Goal: Information Seeking & Learning: Learn about a topic

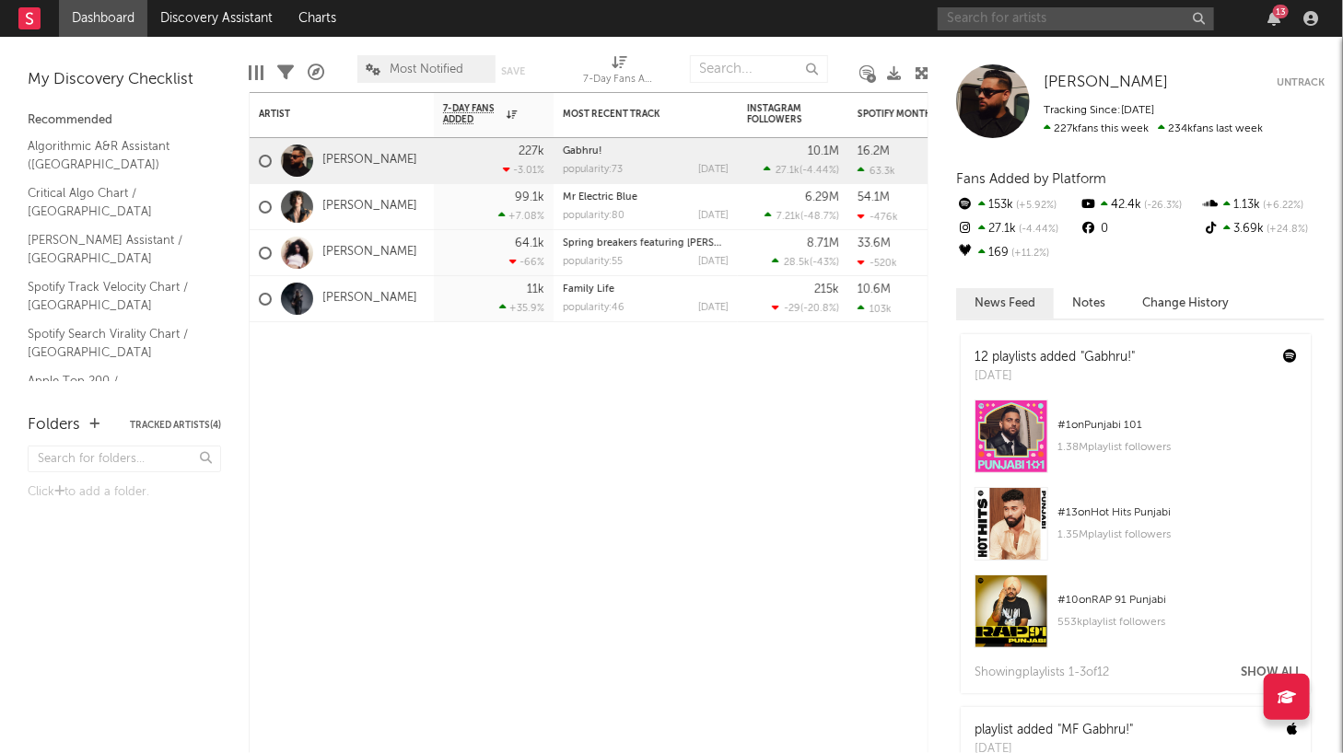
click at [985, 16] on input "text" at bounding box center [1076, 18] width 276 height 23
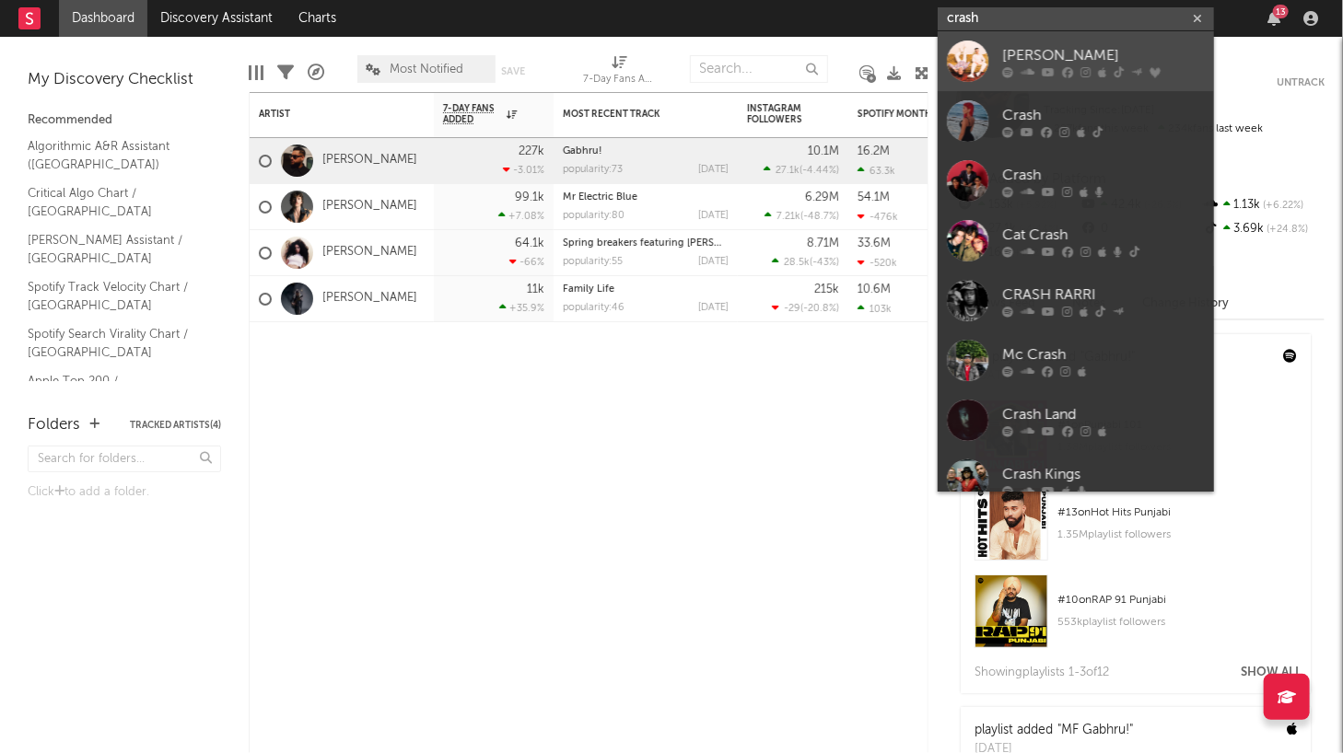
type input "crash"
click at [968, 57] on div at bounding box center [967, 61] width 41 height 41
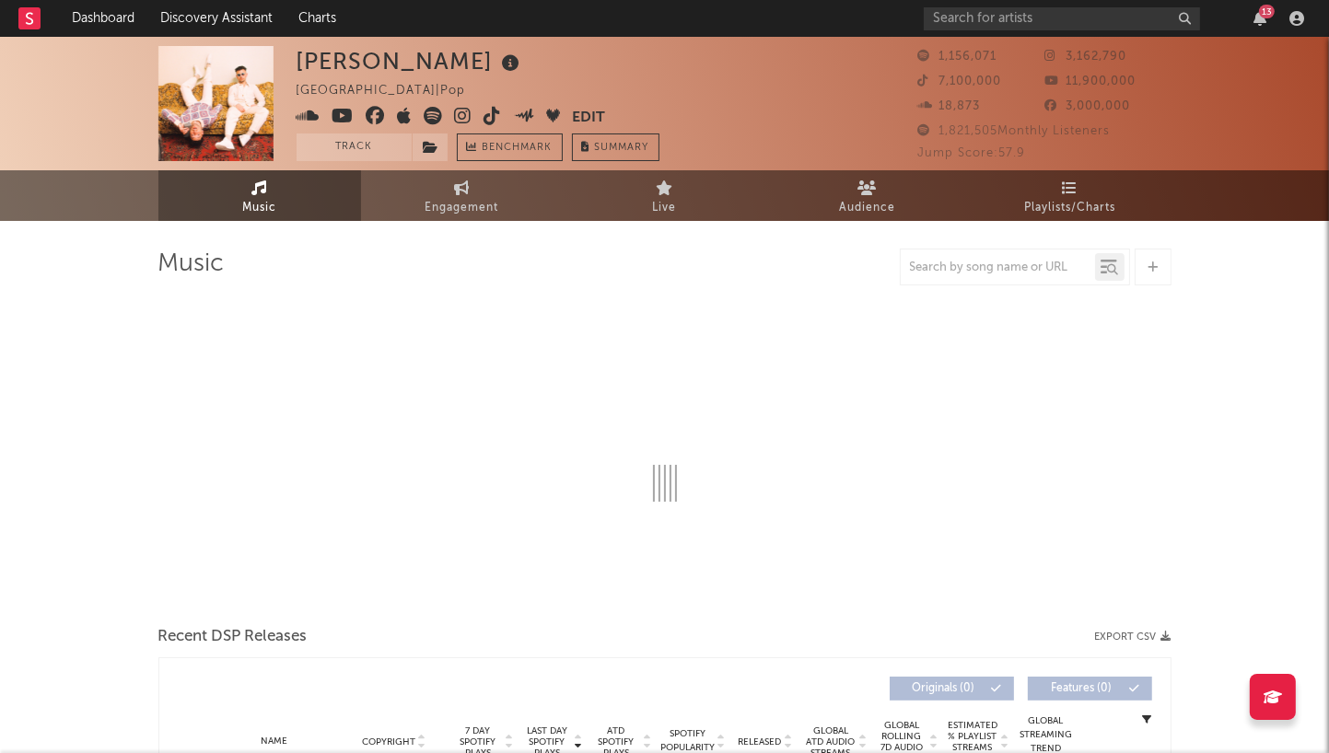
select select "6m"
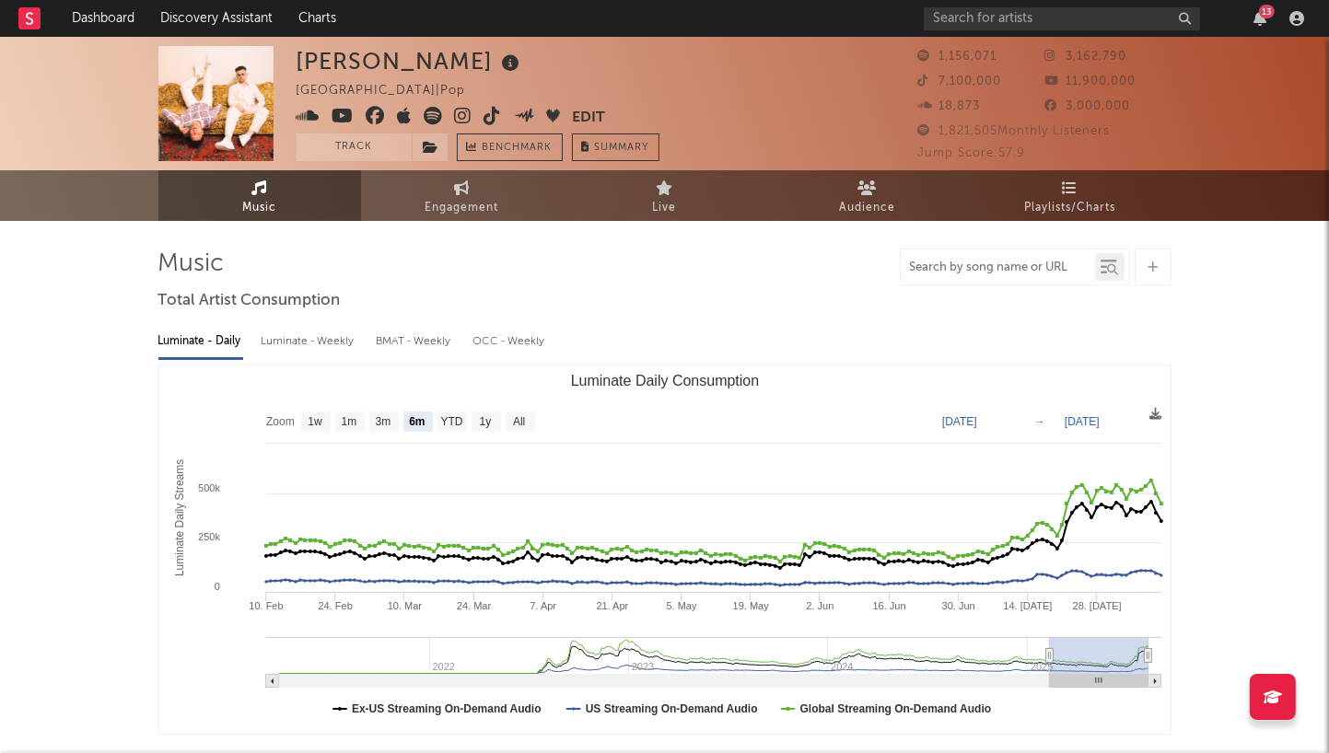
click at [1000, 266] on input "text" at bounding box center [998, 268] width 194 height 15
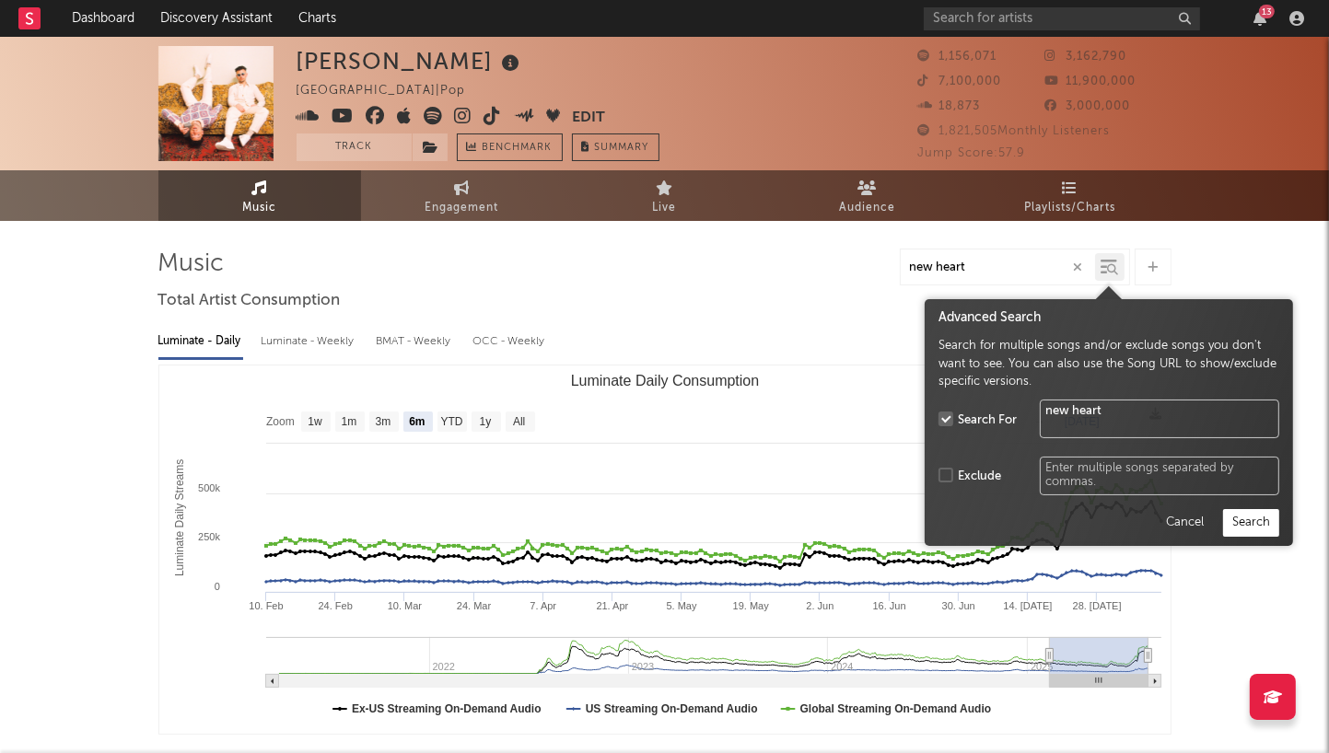
click at [1099, 266] on div at bounding box center [1109, 267] width 29 height 28
type input "new heart"
click at [1249, 524] on button "Search" at bounding box center [1251, 523] width 56 height 28
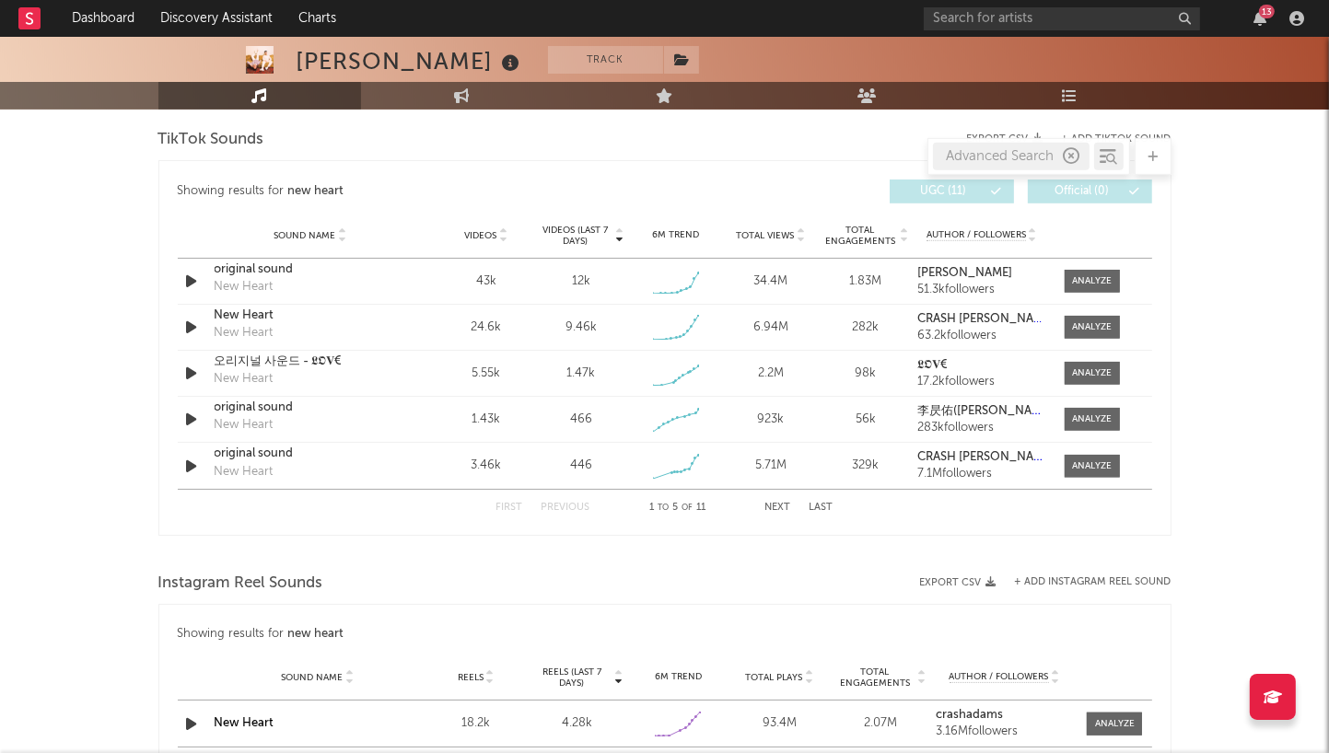
scroll to position [1013, 0]
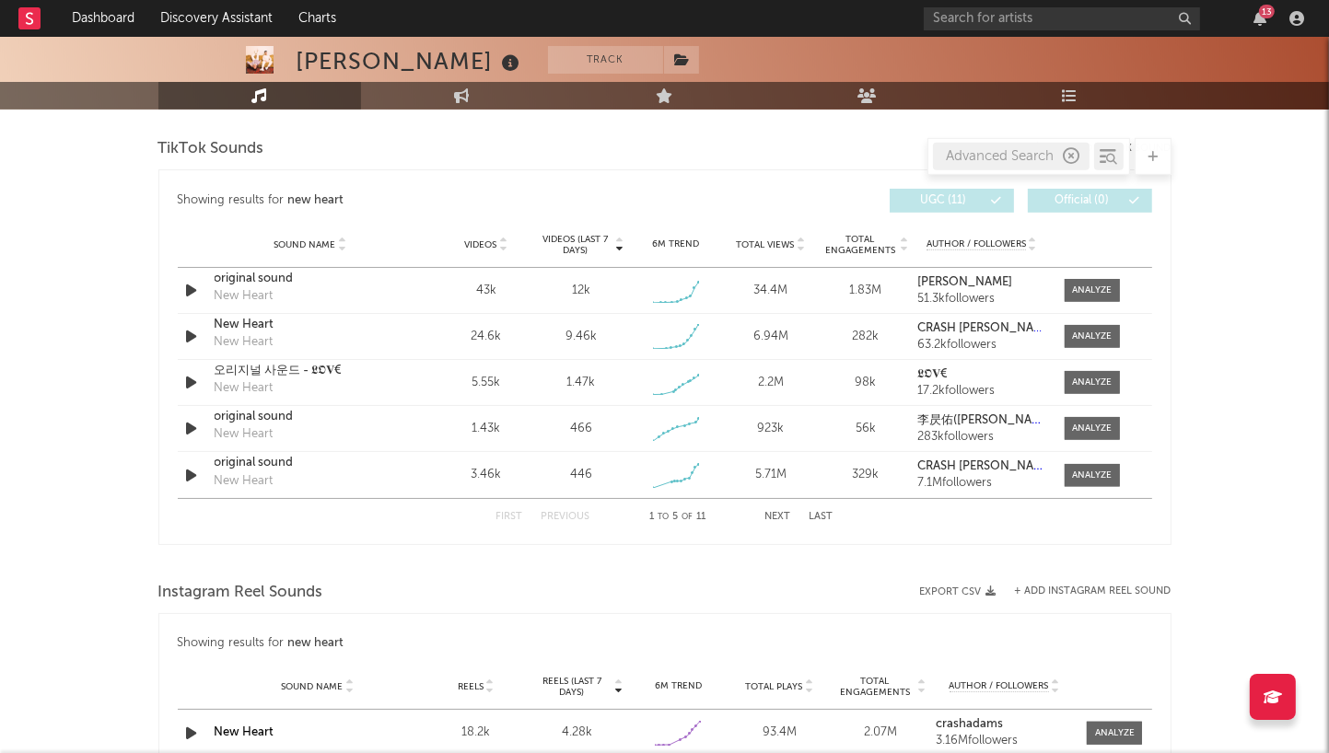
click at [785, 519] on button "Next" at bounding box center [778, 517] width 26 height 10
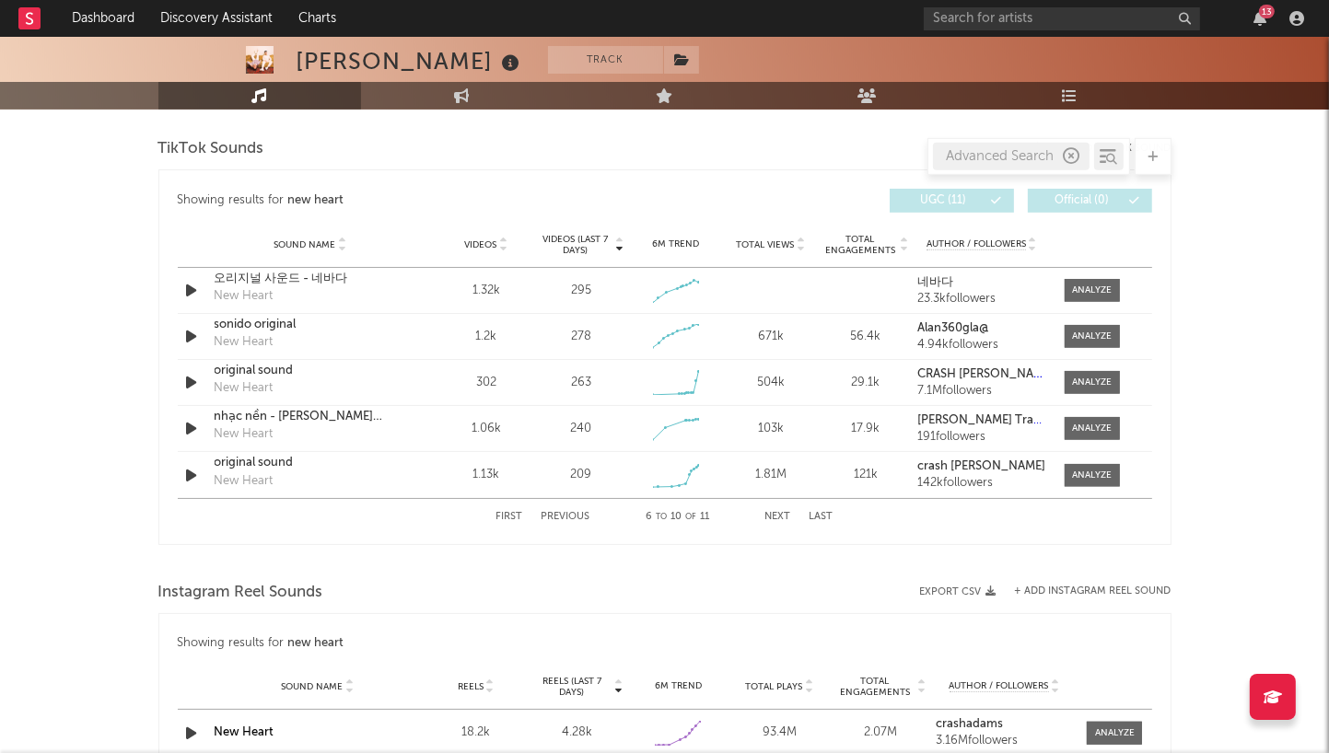
click at [514, 513] on button "First" at bounding box center [509, 517] width 27 height 10
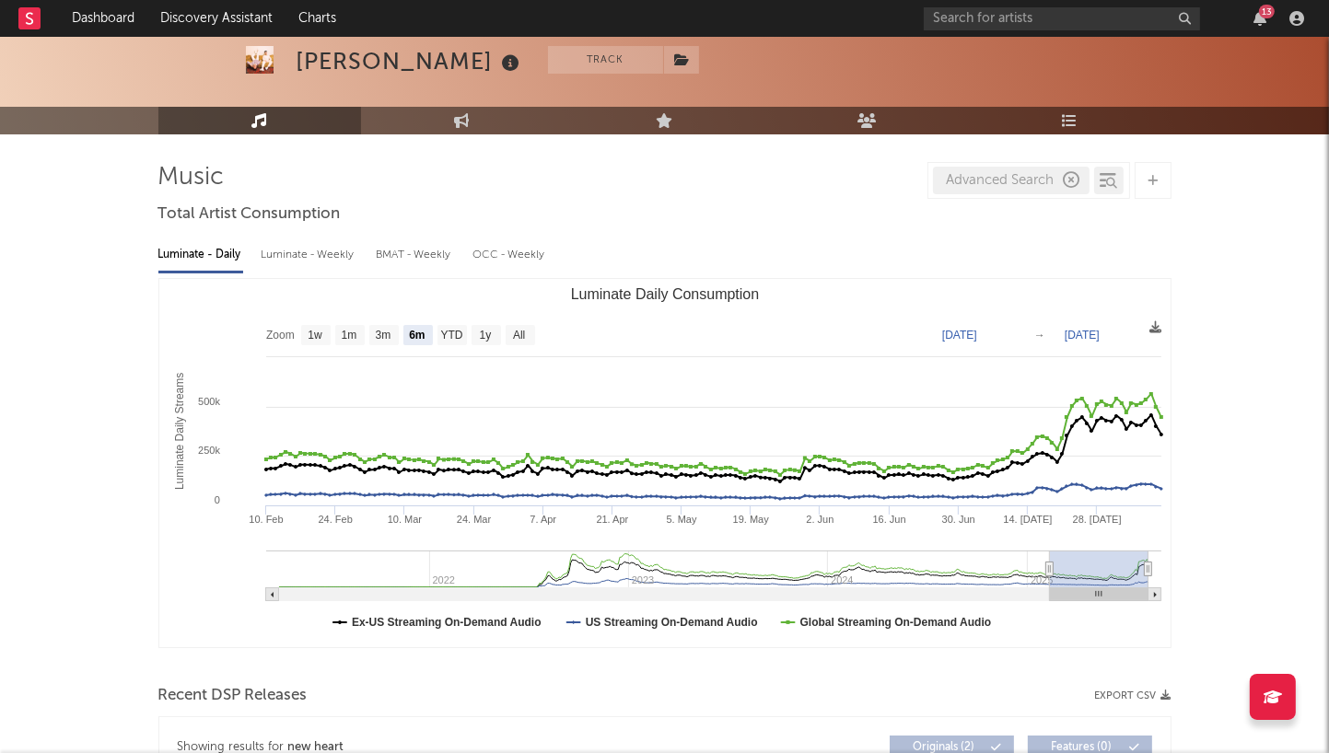
scroll to position [85, 0]
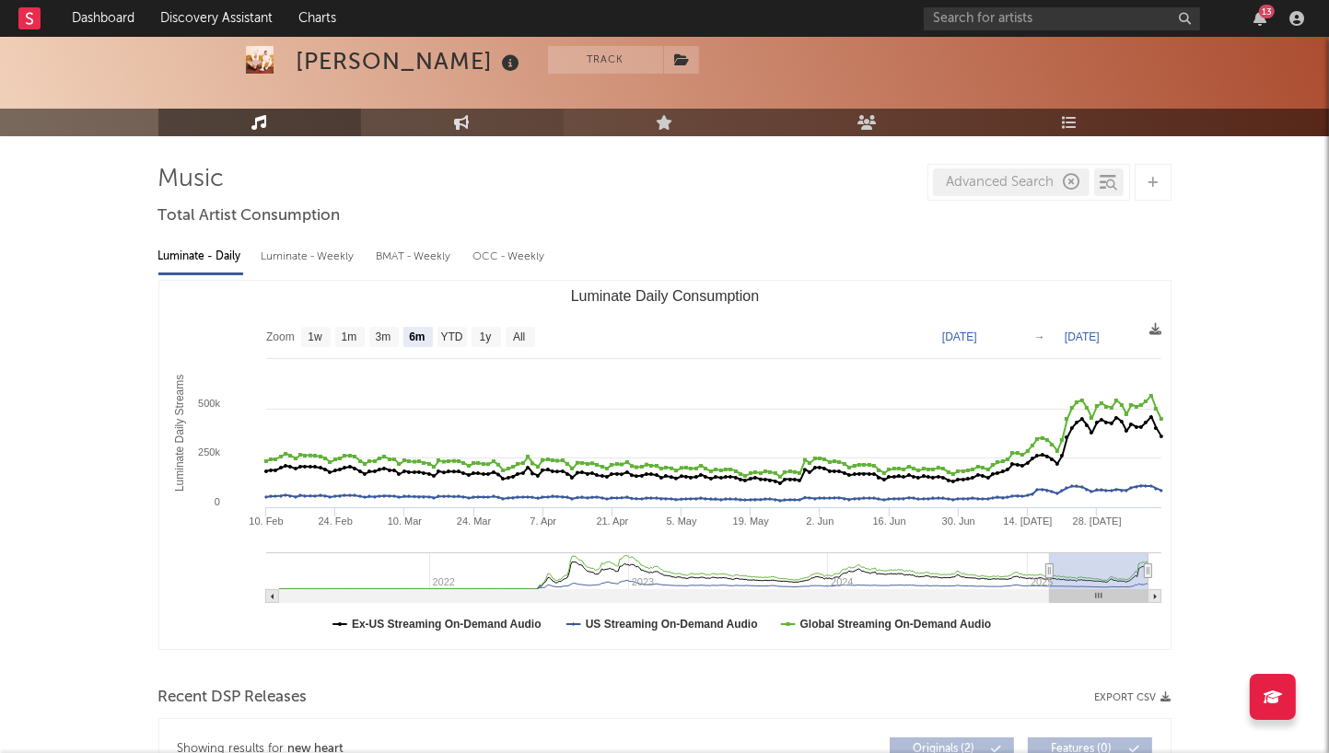
click at [480, 120] on link "Engagement" at bounding box center [462, 123] width 203 height 28
select select "1w"
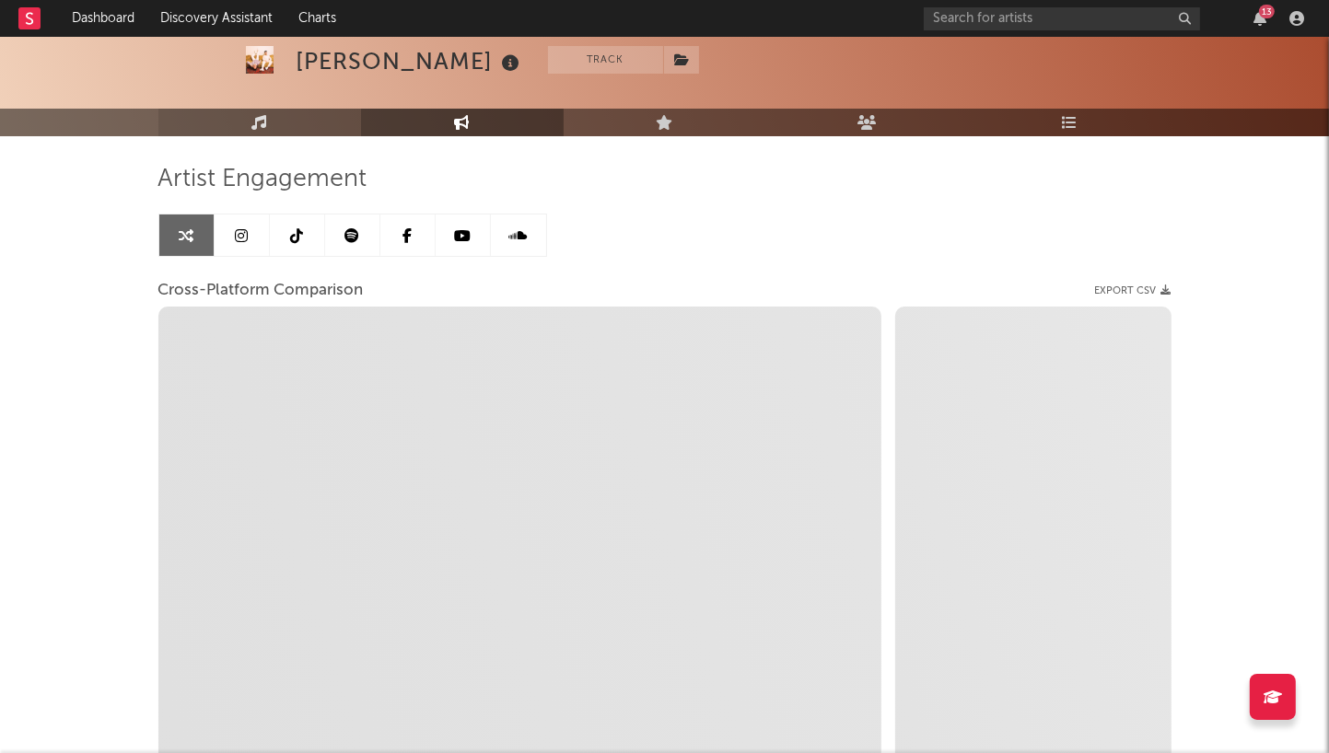
click at [292, 119] on link "Music" at bounding box center [259, 123] width 203 height 28
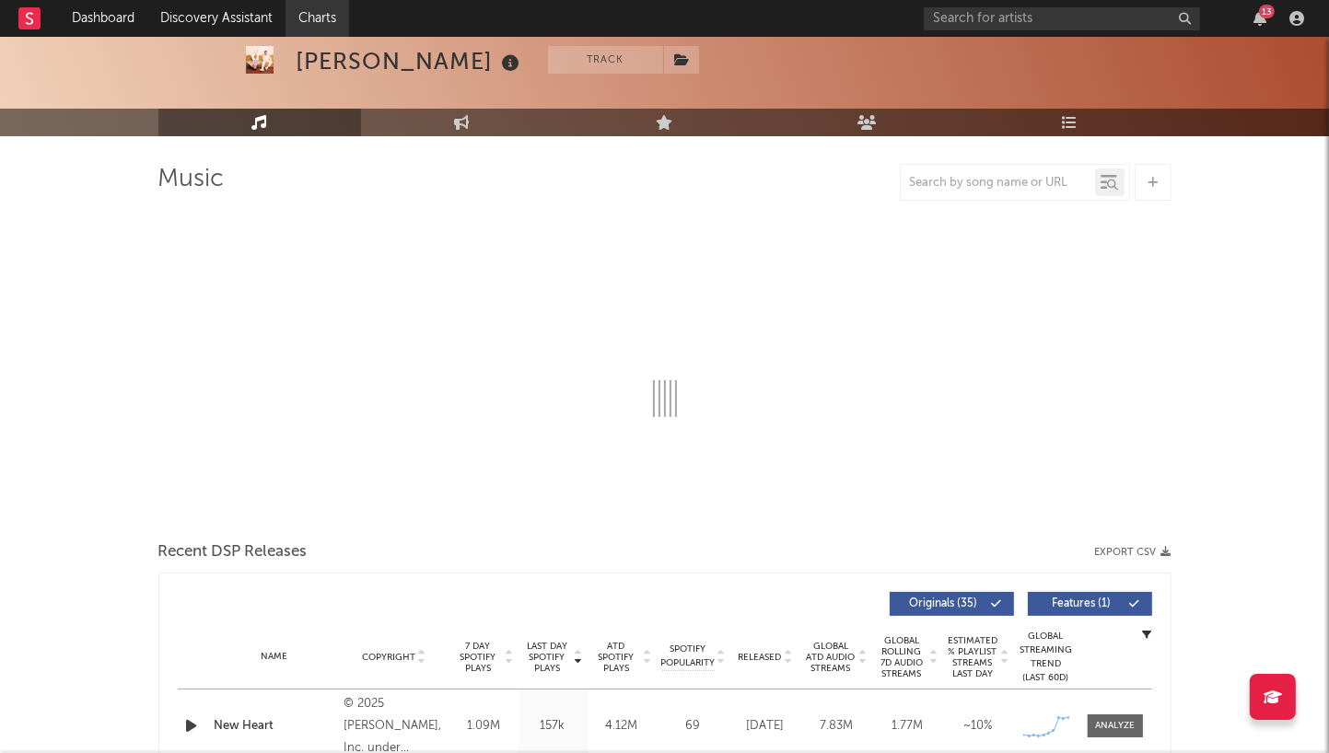
select select "6m"
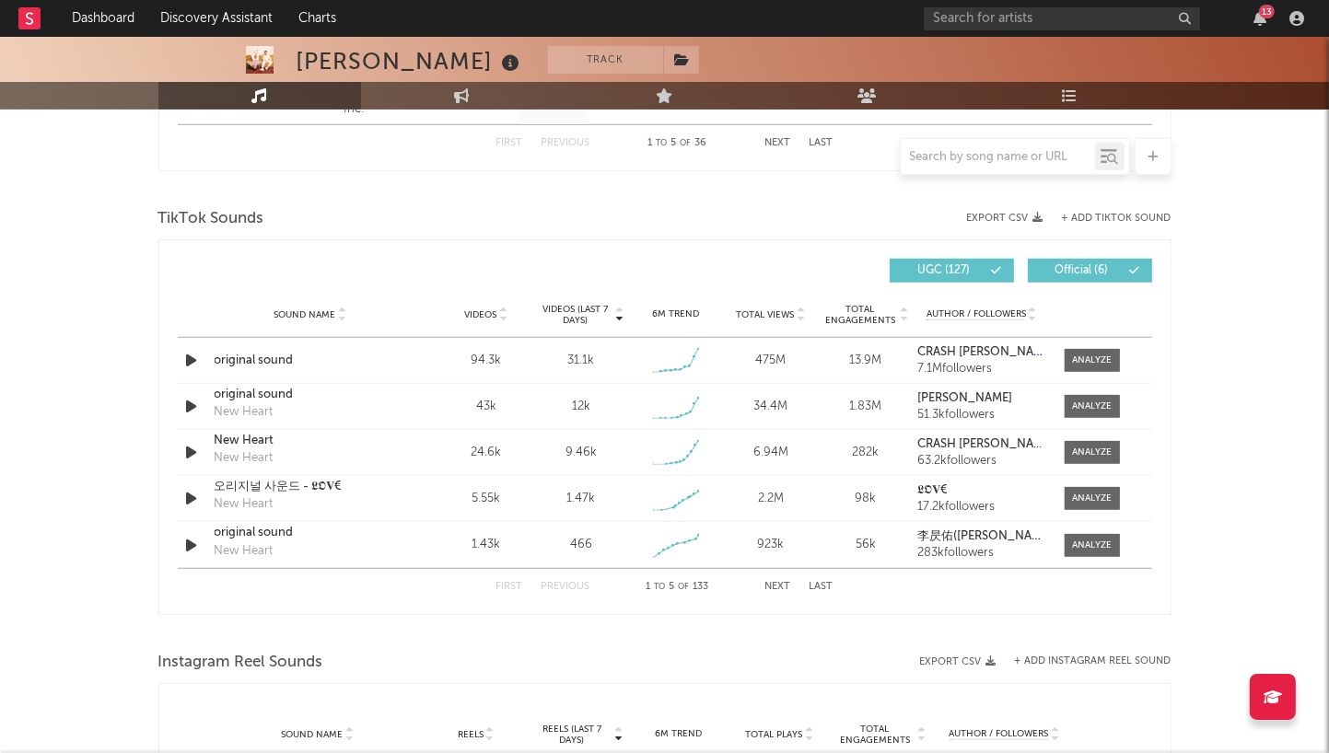
scroll to position [1164, 0]
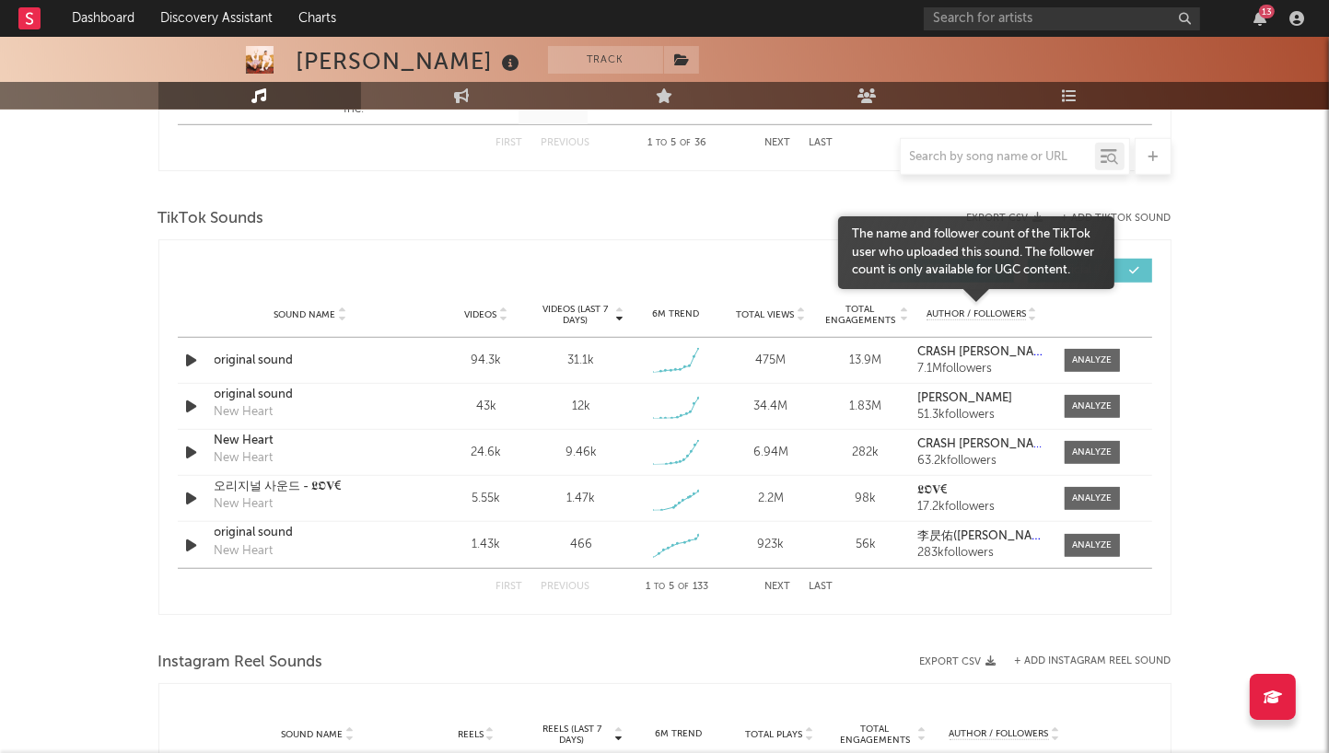
click at [1032, 307] on body "Dashboard Discovery Assistant Charts 13 Notifications Settings Mark all as read…" at bounding box center [664, 264] width 1329 height 2782
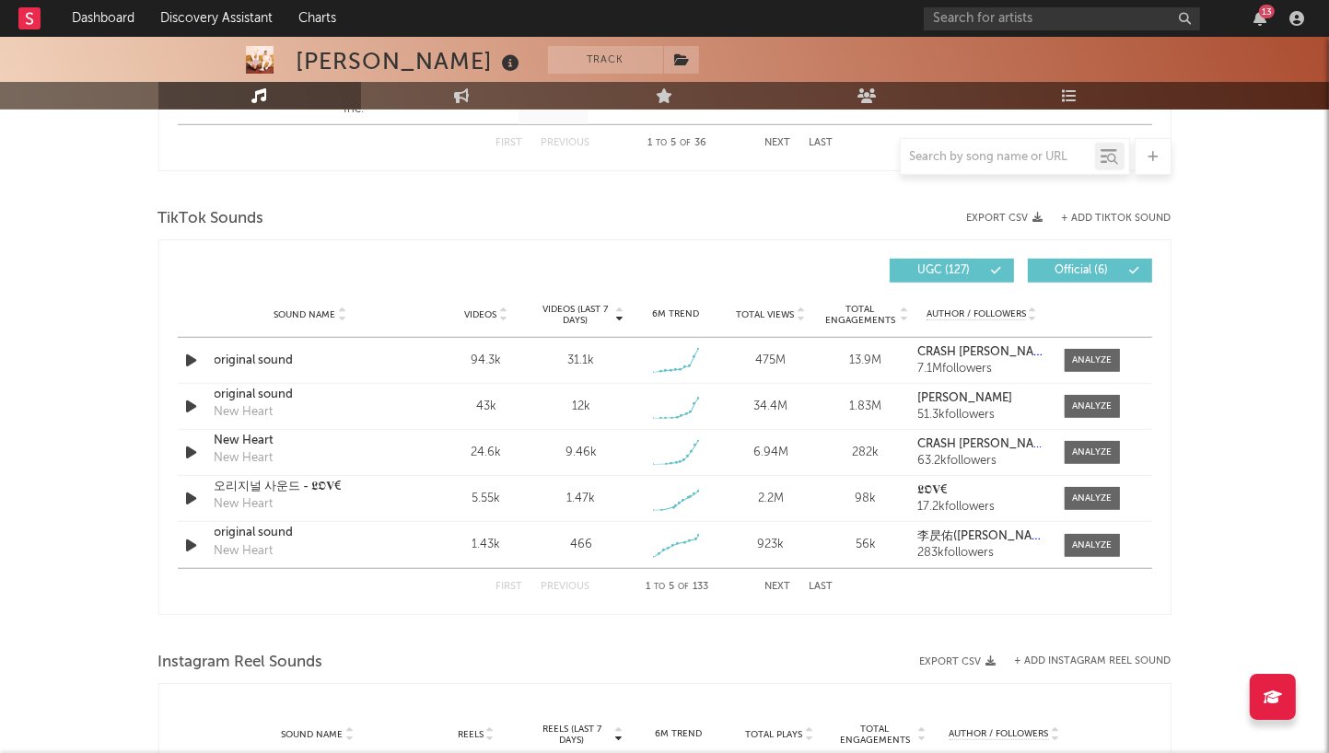
click at [1032, 308] on icon at bounding box center [1032, 311] width 9 height 7
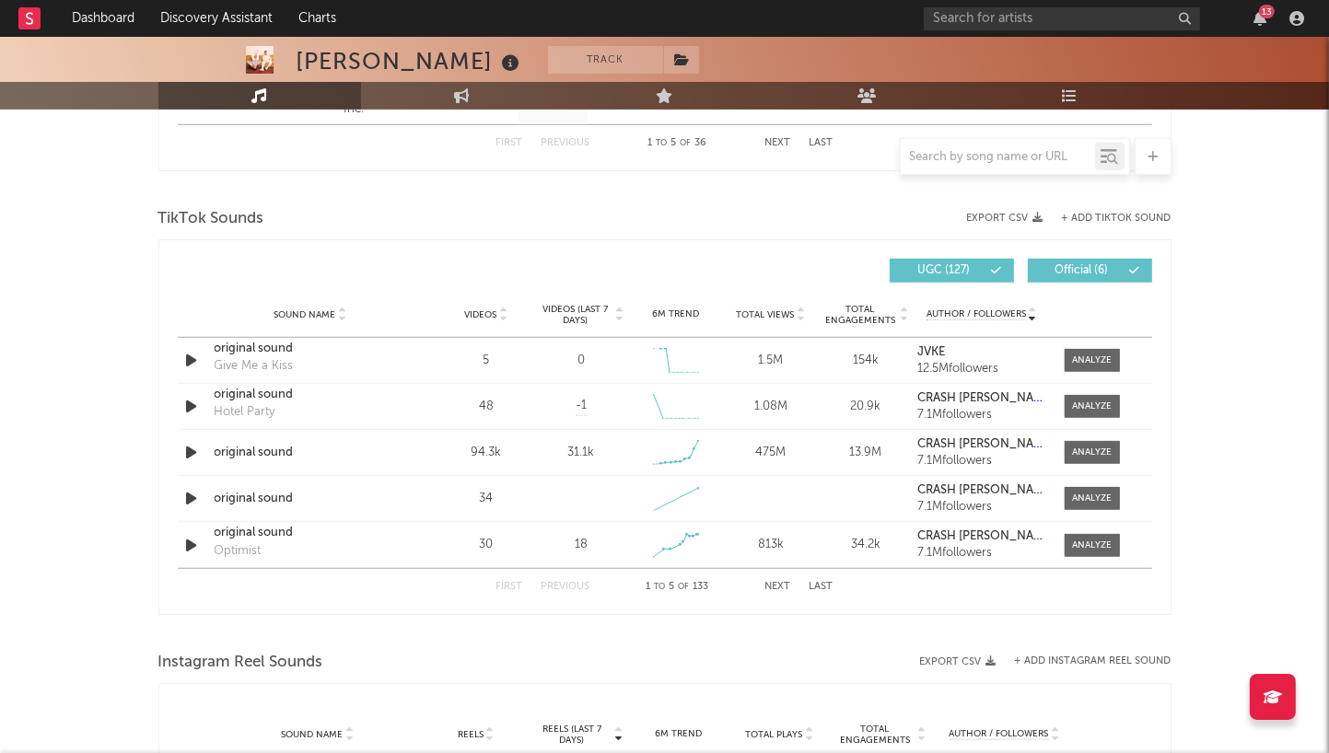
click at [774, 586] on button "Next" at bounding box center [778, 587] width 26 height 10
click at [553, 582] on button "Previous" at bounding box center [566, 587] width 49 height 10
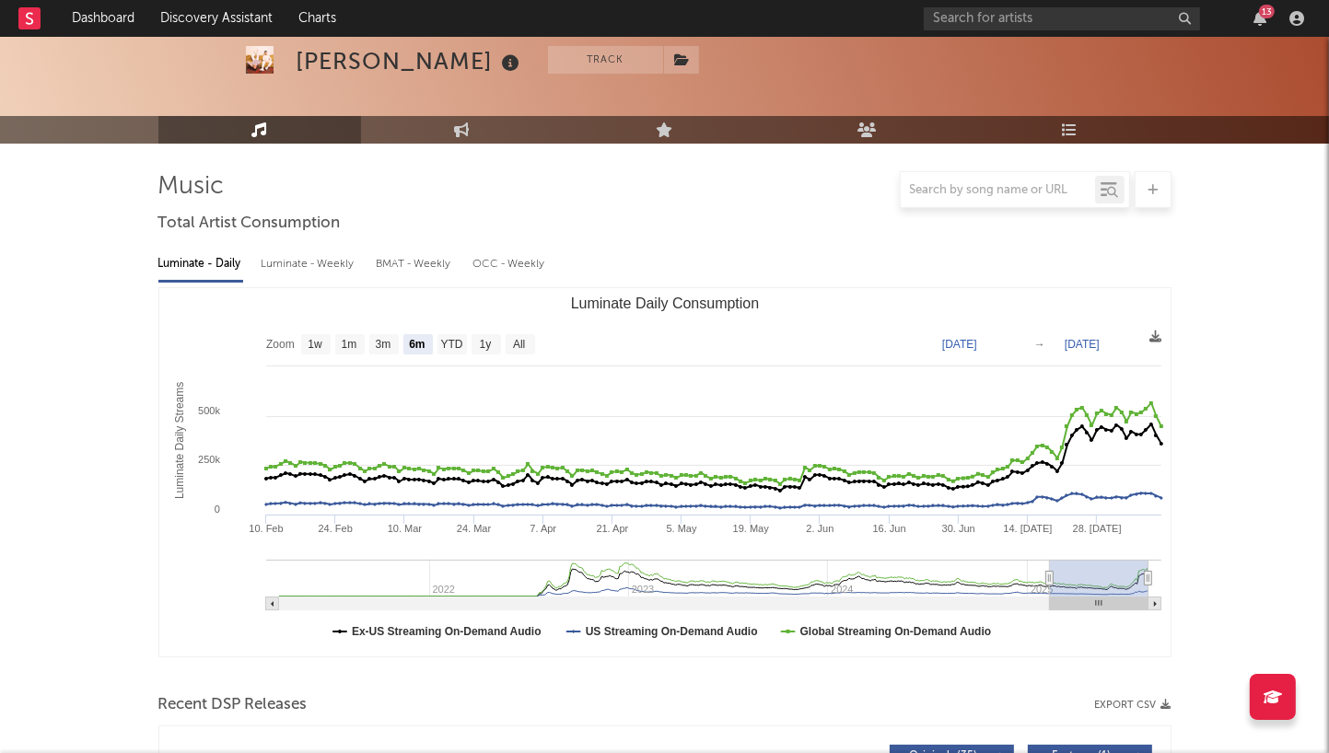
scroll to position [0, 0]
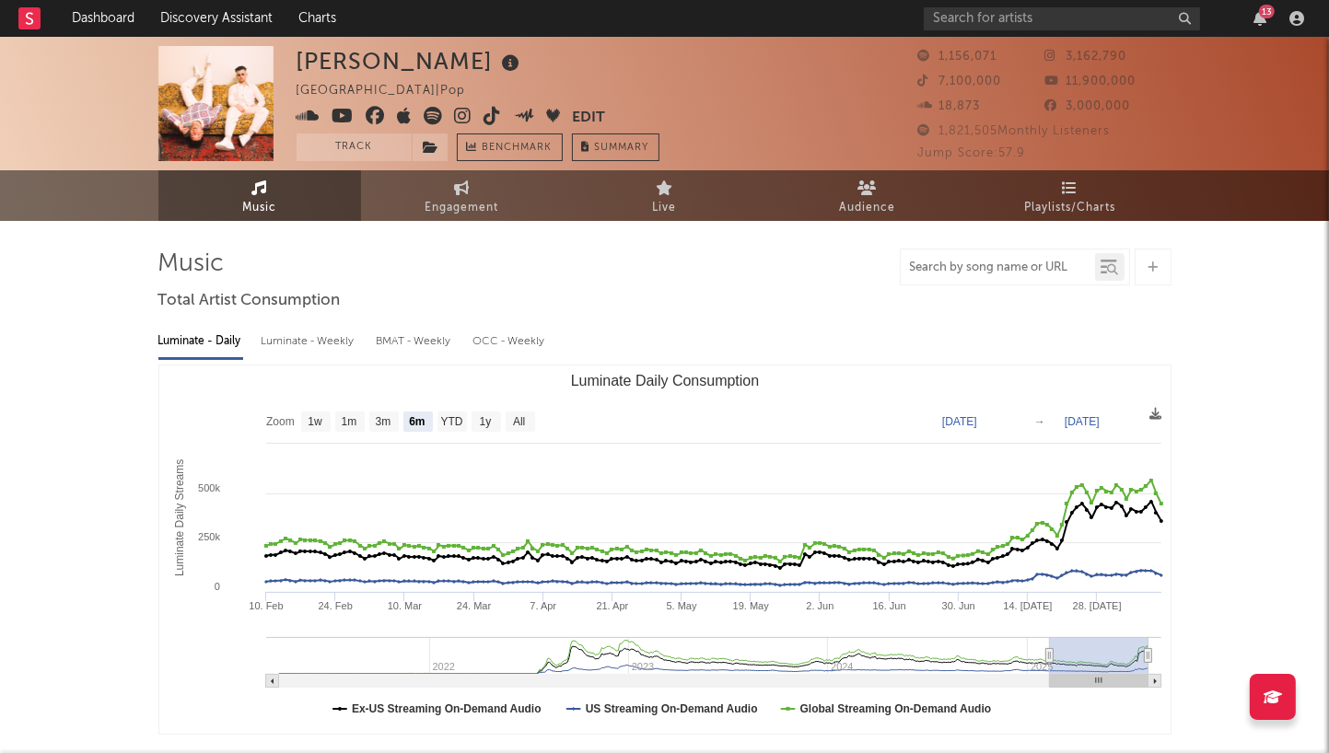
click at [979, 266] on input "text" at bounding box center [998, 268] width 194 height 15
click at [1109, 267] on icon at bounding box center [1113, 269] width 11 height 11
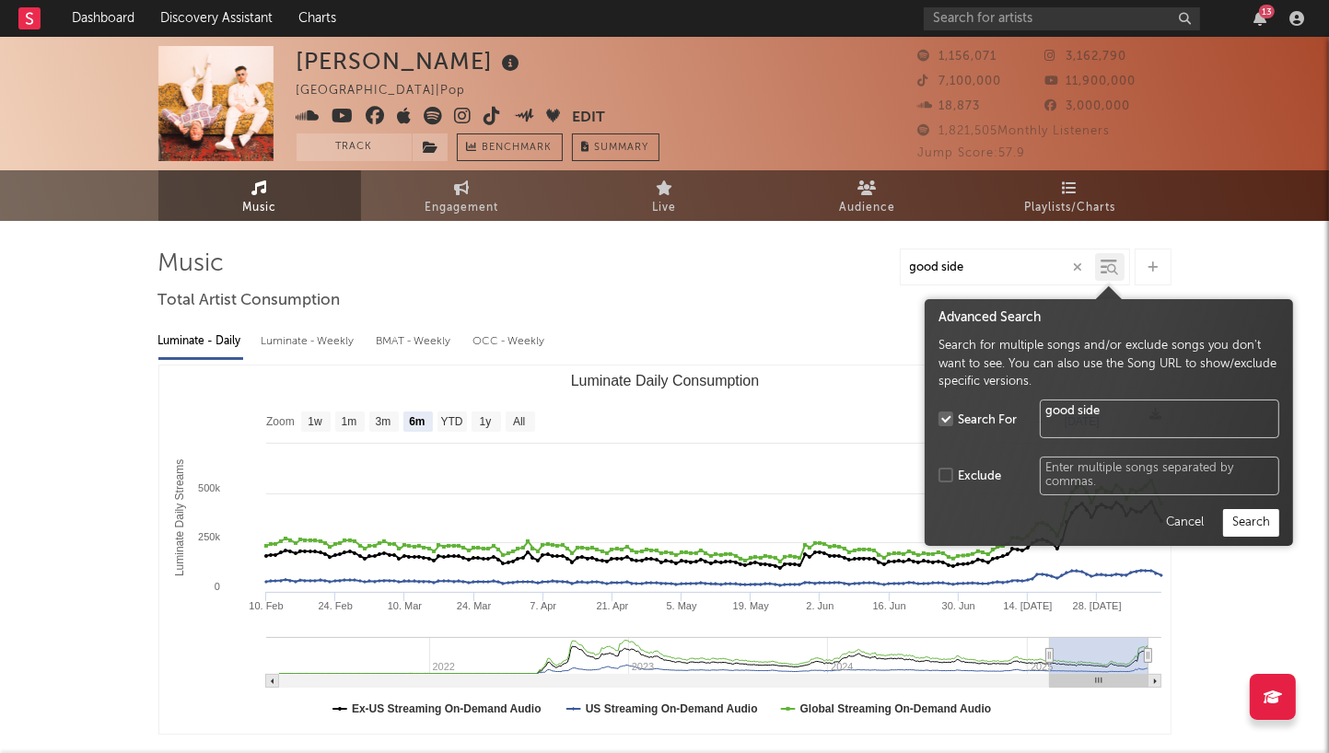
type input "good side"
click at [1265, 529] on button "Search" at bounding box center [1251, 523] width 56 height 28
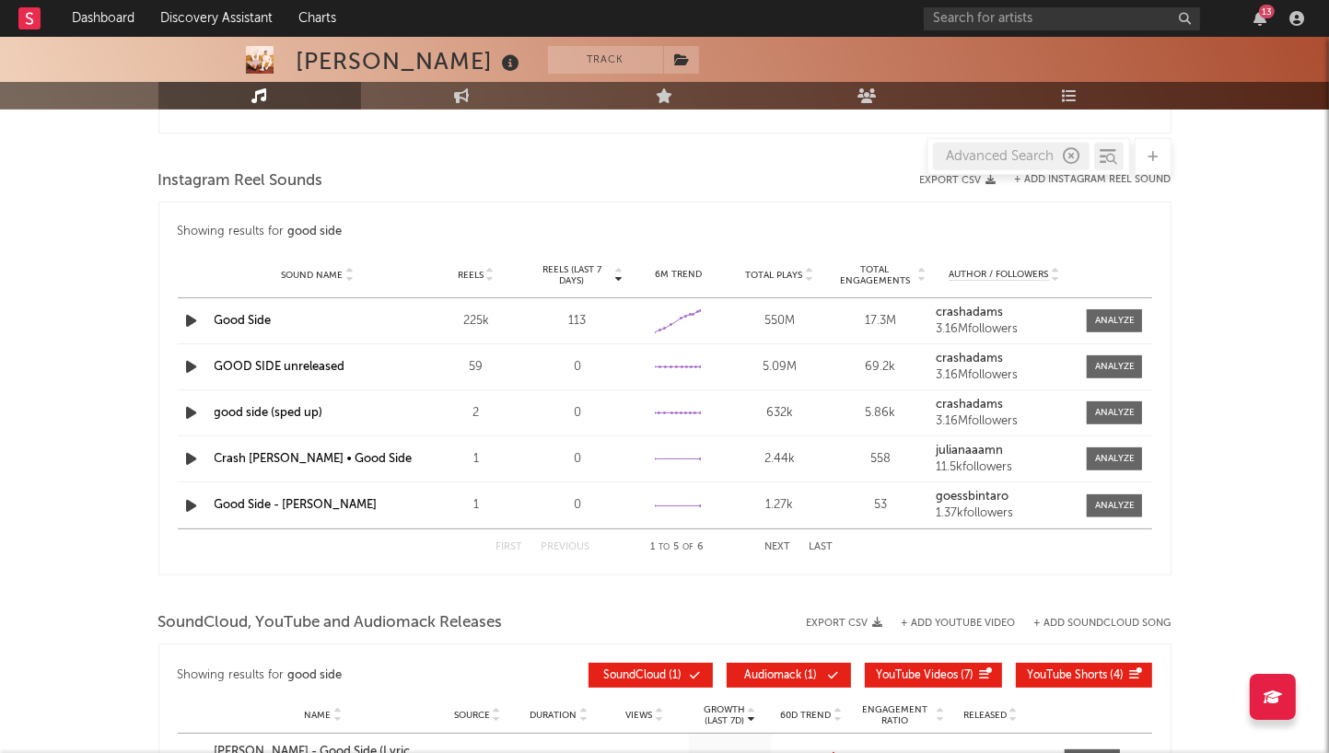
scroll to position [1350, 0]
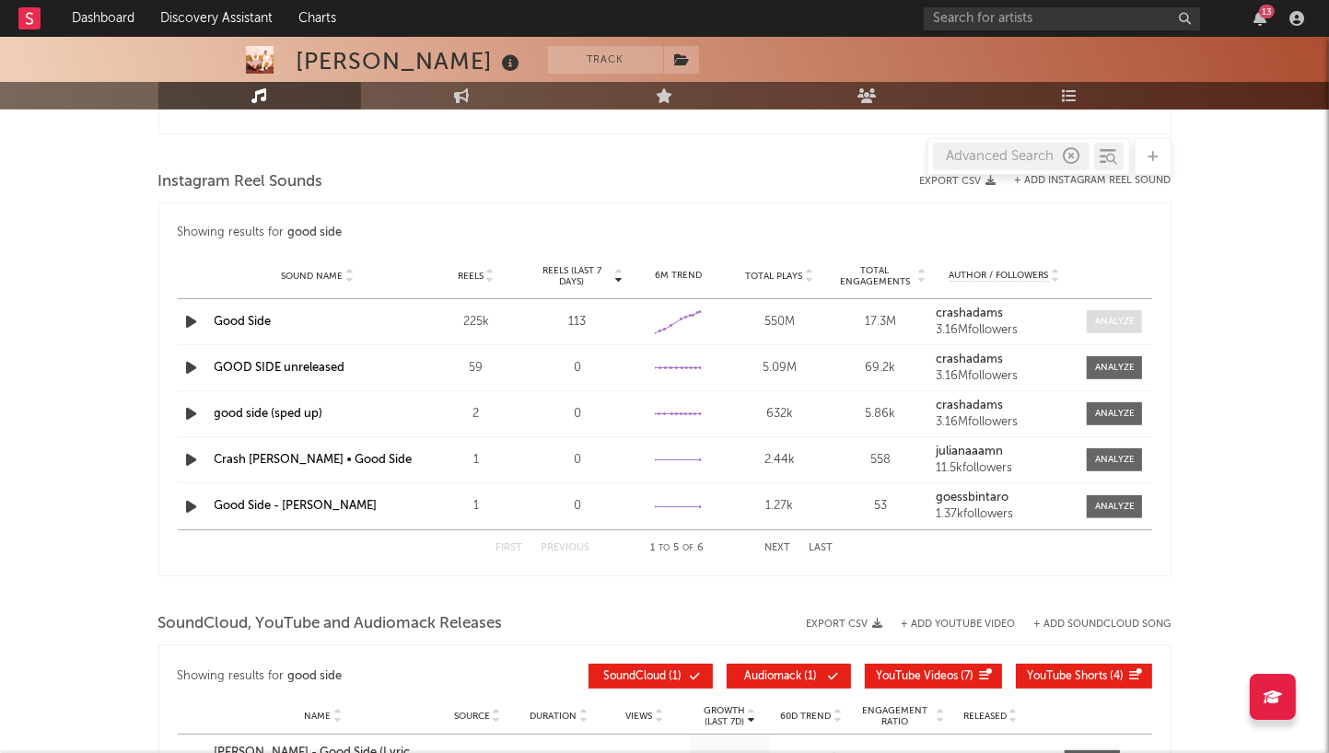
click at [1102, 310] on span at bounding box center [1114, 321] width 55 height 23
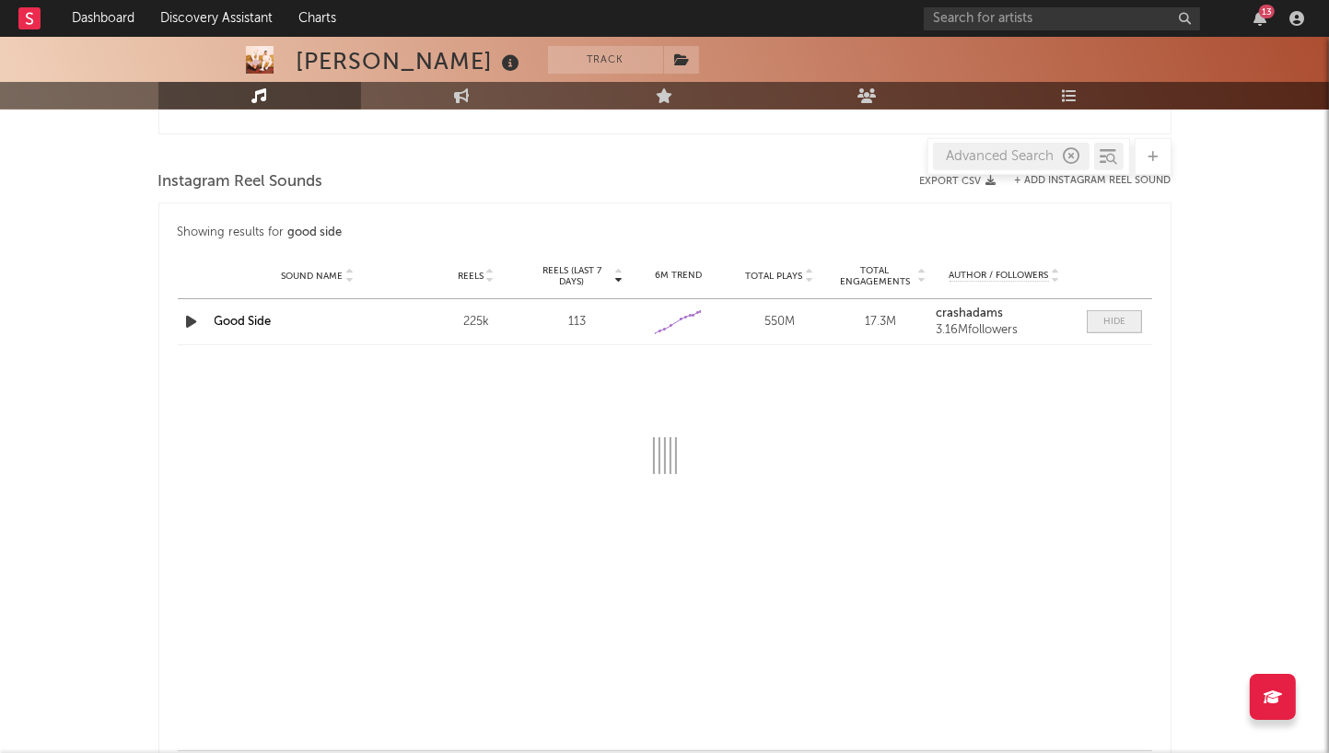
select select "6m"
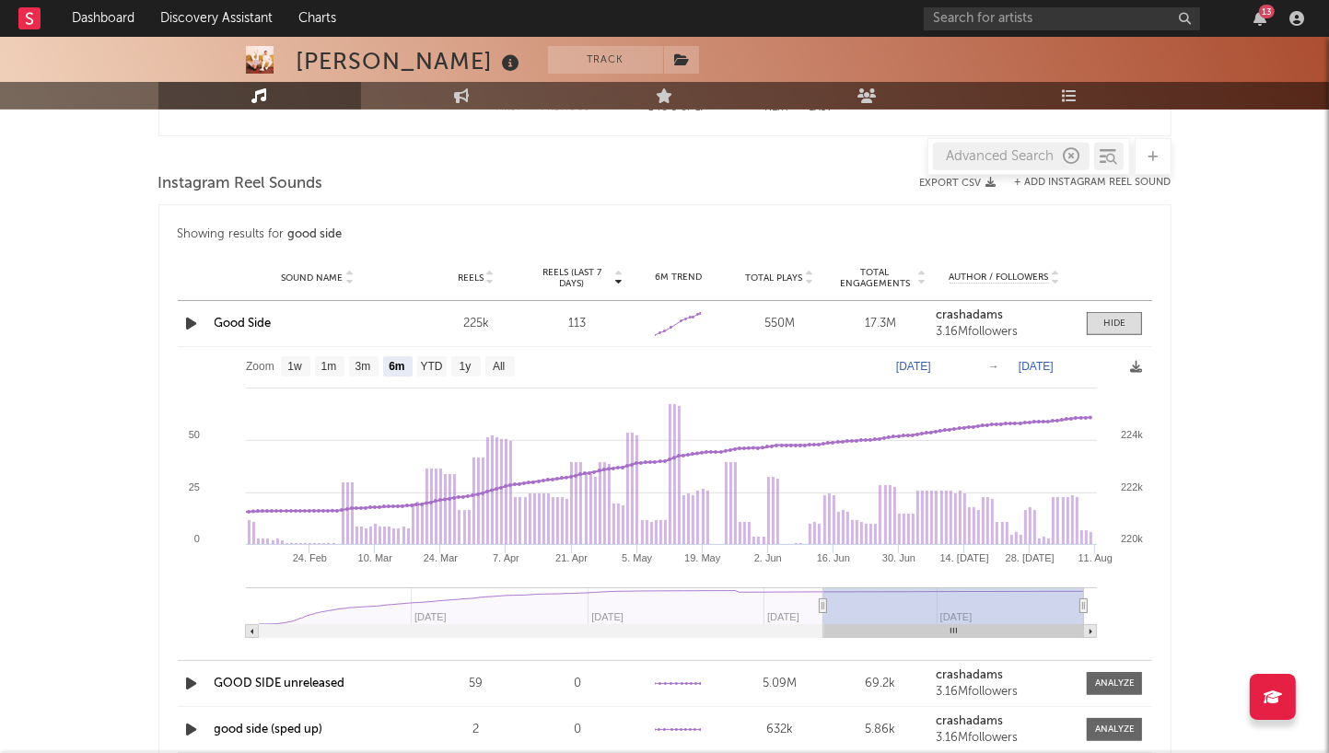
scroll to position [1347, 0]
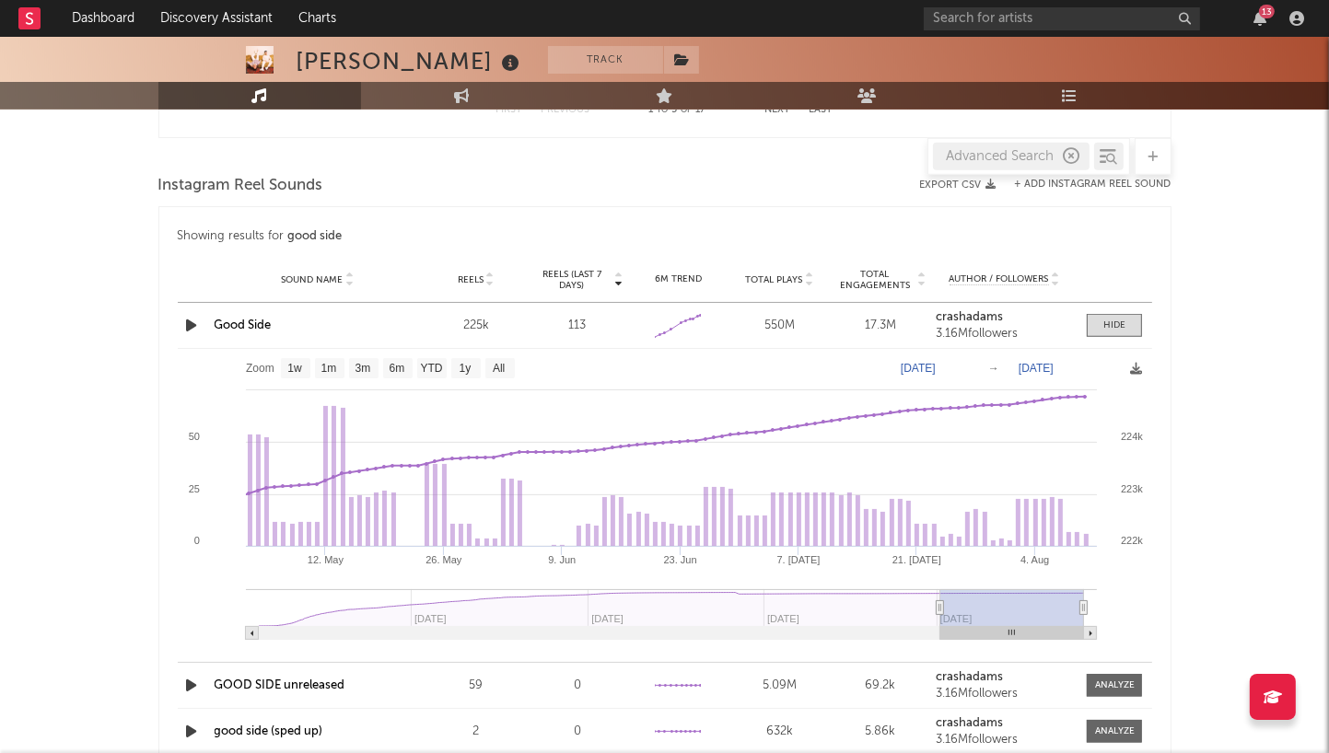
type input "[DATE]"
select select "3m"
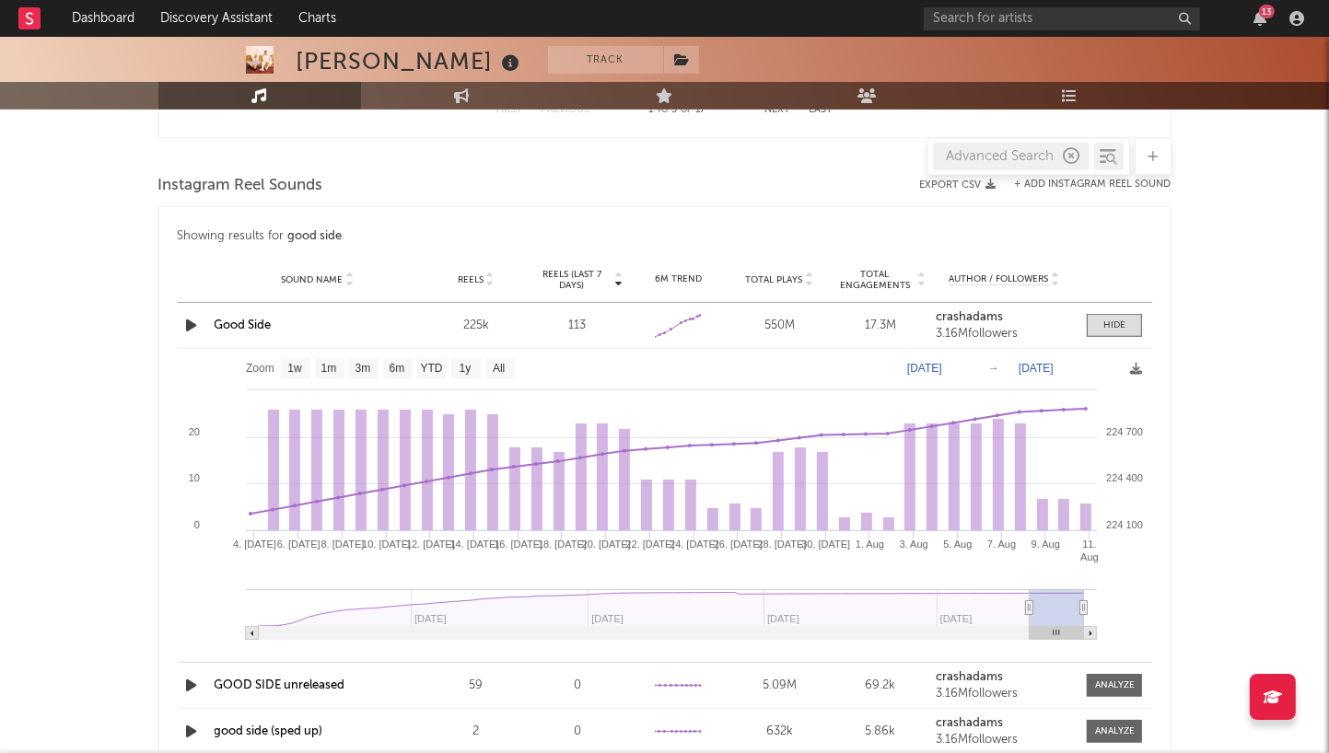
type input "[DATE]"
select select "1m"
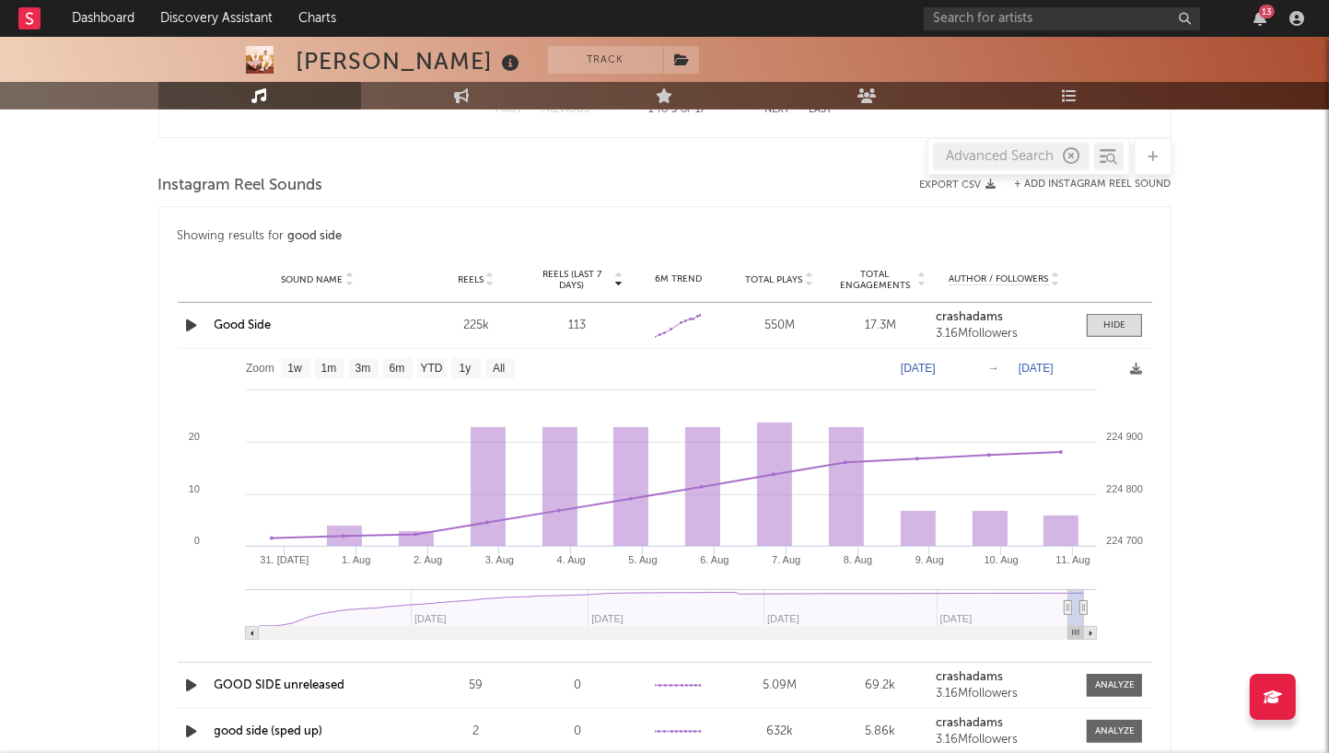
type input "[DATE]"
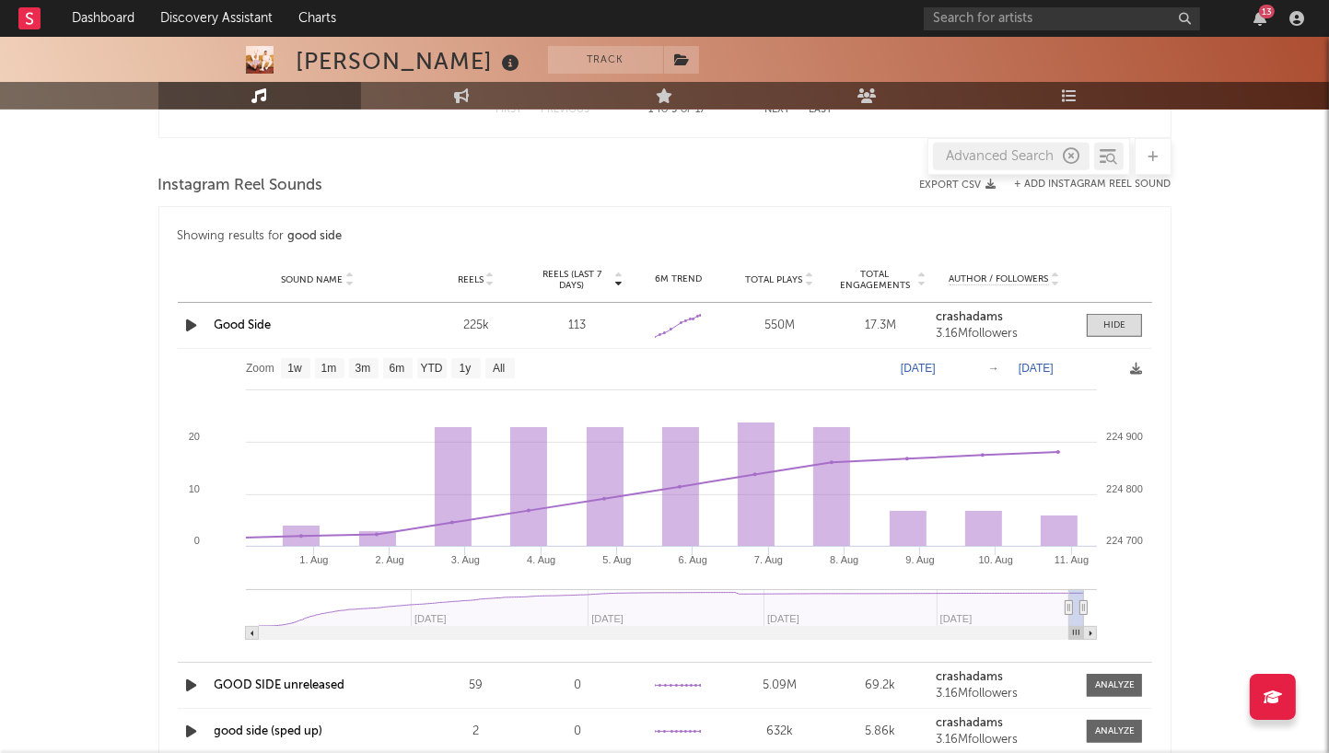
drag, startPoint x: 822, startPoint y: 606, endPoint x: 1068, endPoint y: 633, distance: 248.3
click at [1068, 633] on g at bounding box center [671, 614] width 851 height 51
click at [298, 365] on text "1w" at bounding box center [294, 369] width 15 height 13
select select "1w"
type input "[DATE]"
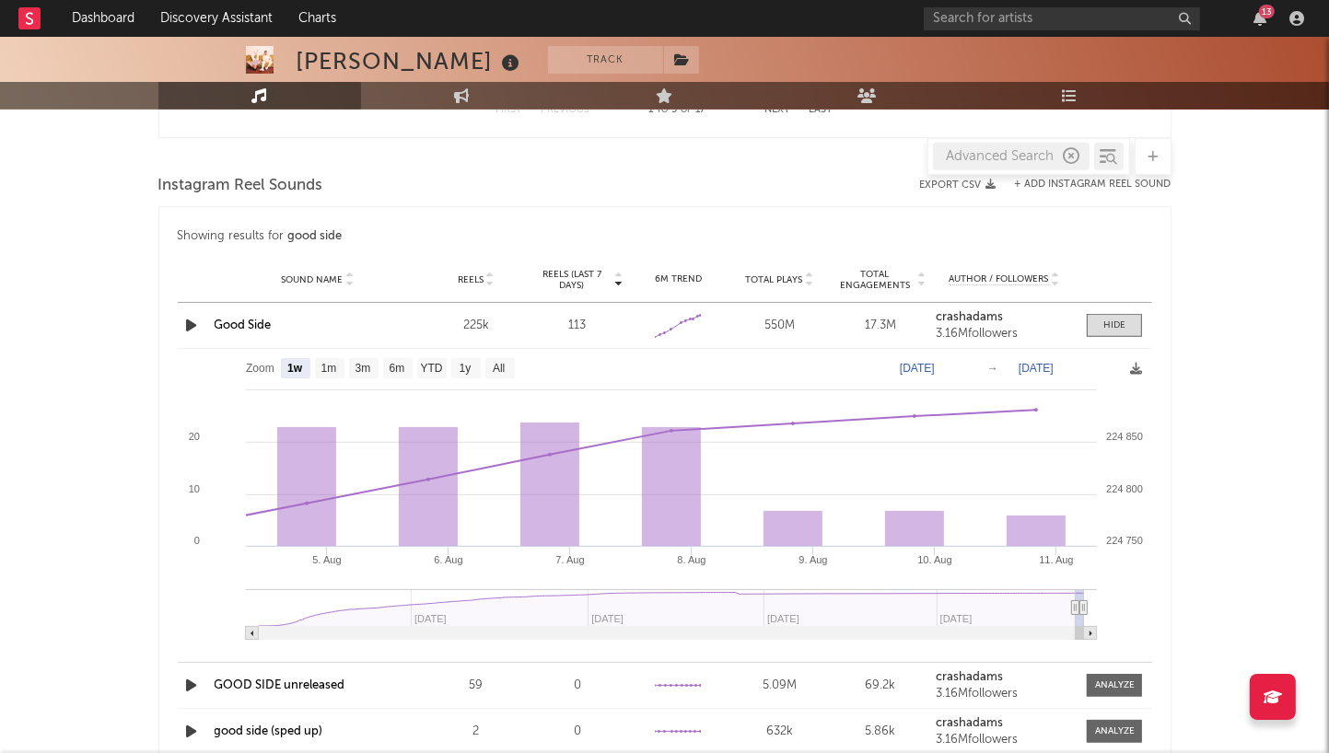
click at [1240, 447] on div "Crash [PERSON_NAME] Track [GEOGRAPHIC_DATA] | Pop Edit Track Benchmark Summary …" at bounding box center [664, 102] width 1329 height 2824
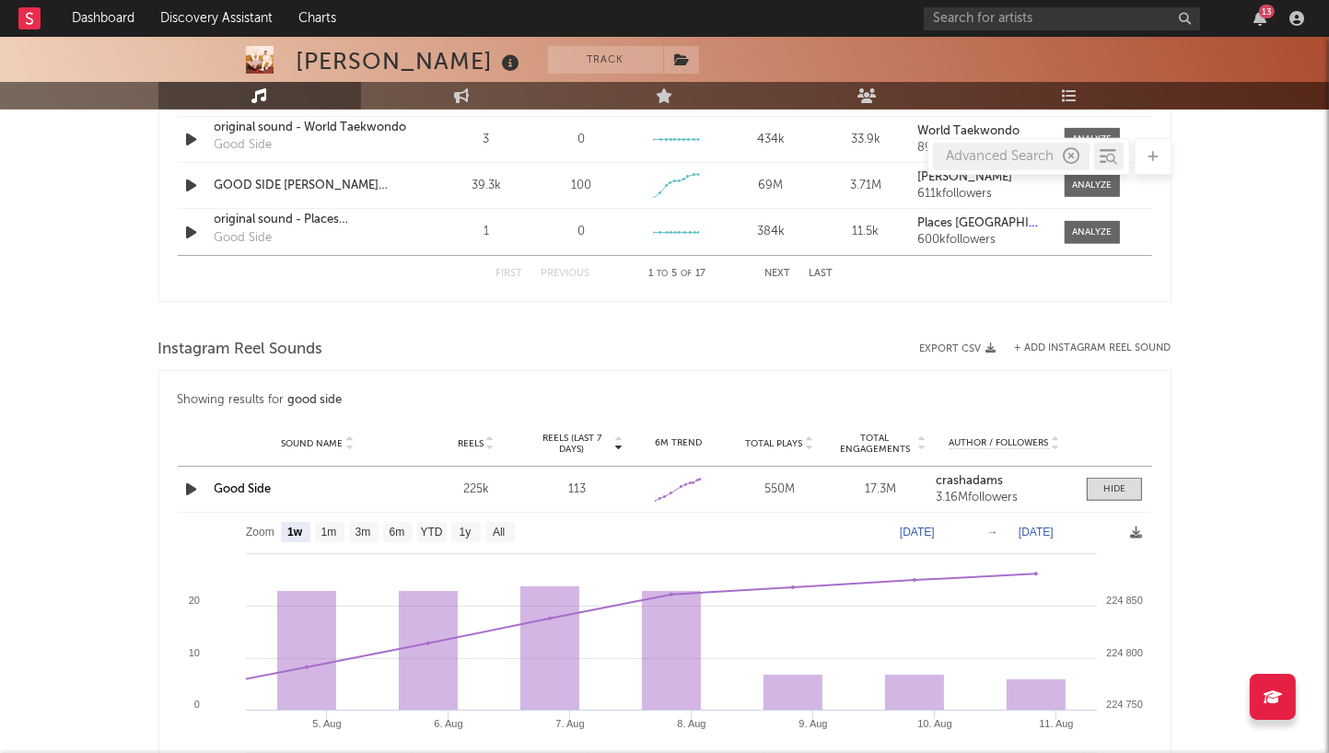
scroll to position [1183, 0]
click at [1017, 160] on div "Advanced Search" at bounding box center [1011, 157] width 157 height 28
click at [1068, 151] on icon "button" at bounding box center [1072, 156] width 17 height 17
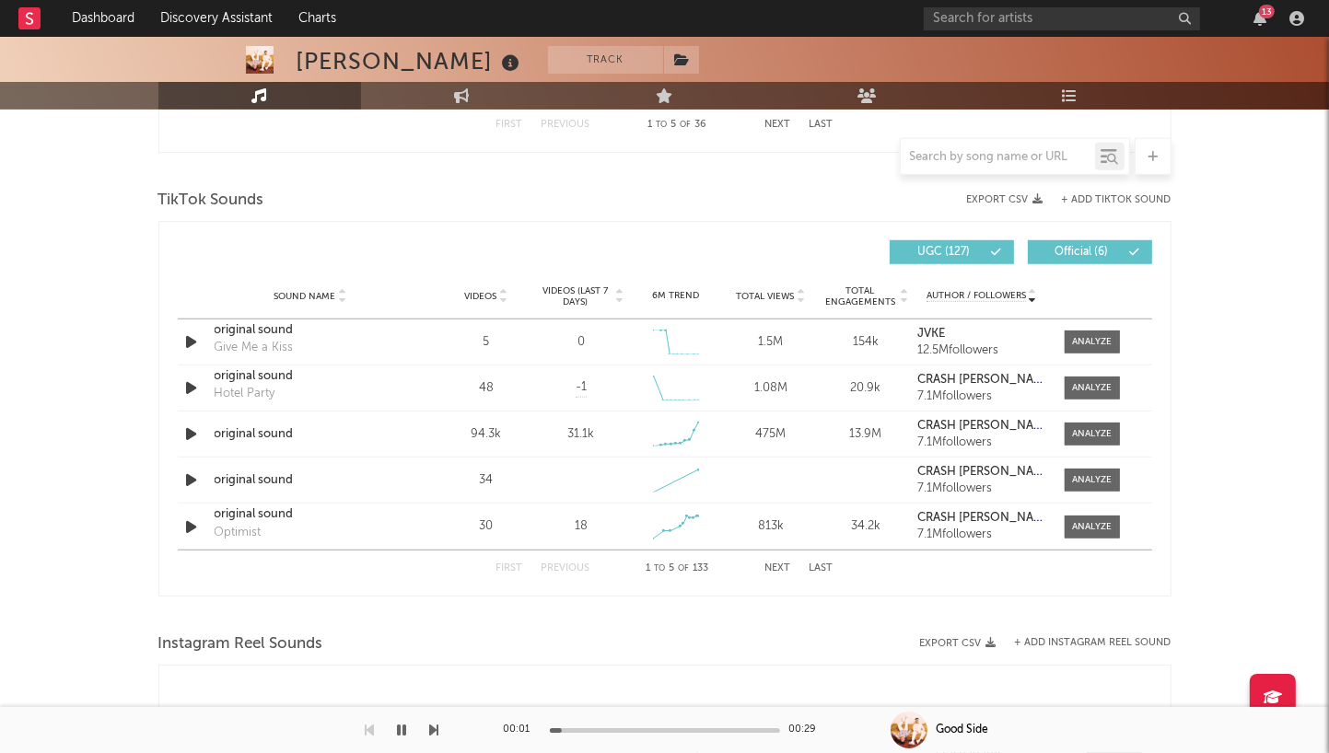
scroll to position [1477, 0]
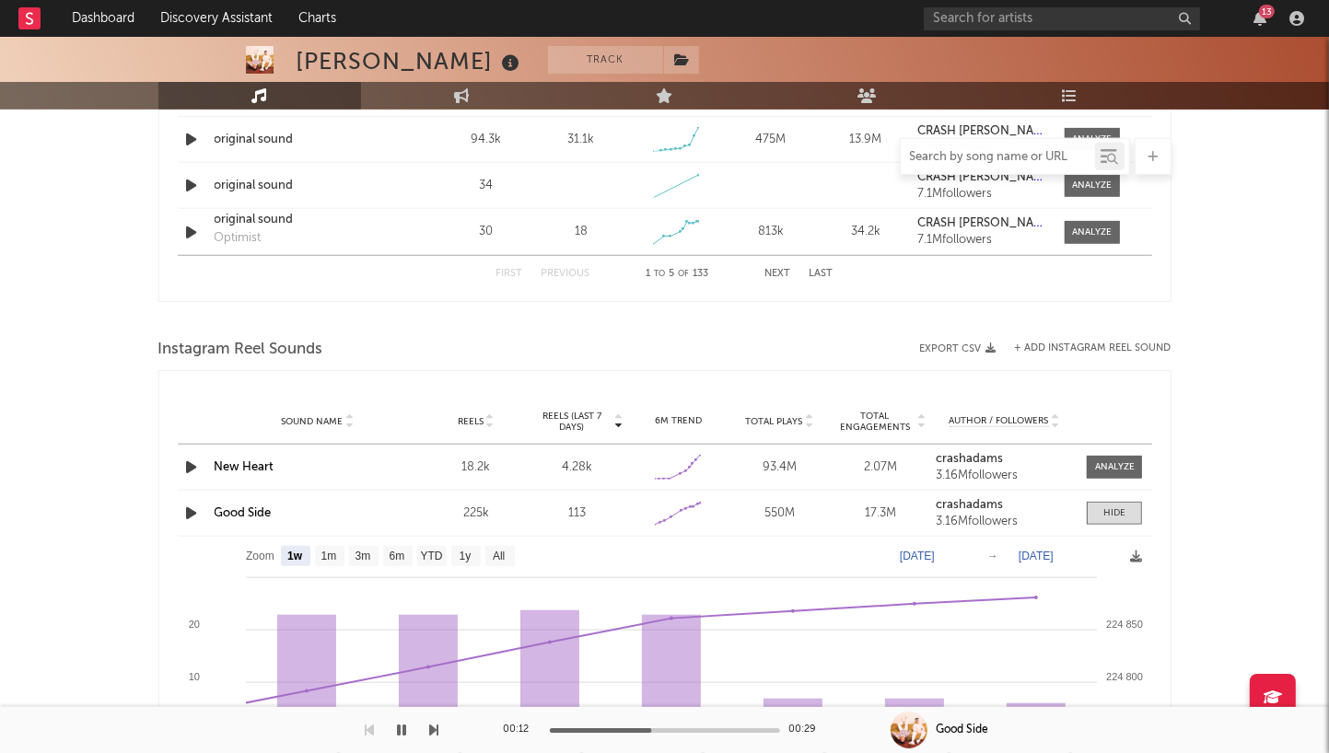
click at [1009, 160] on input "text" at bounding box center [998, 157] width 194 height 15
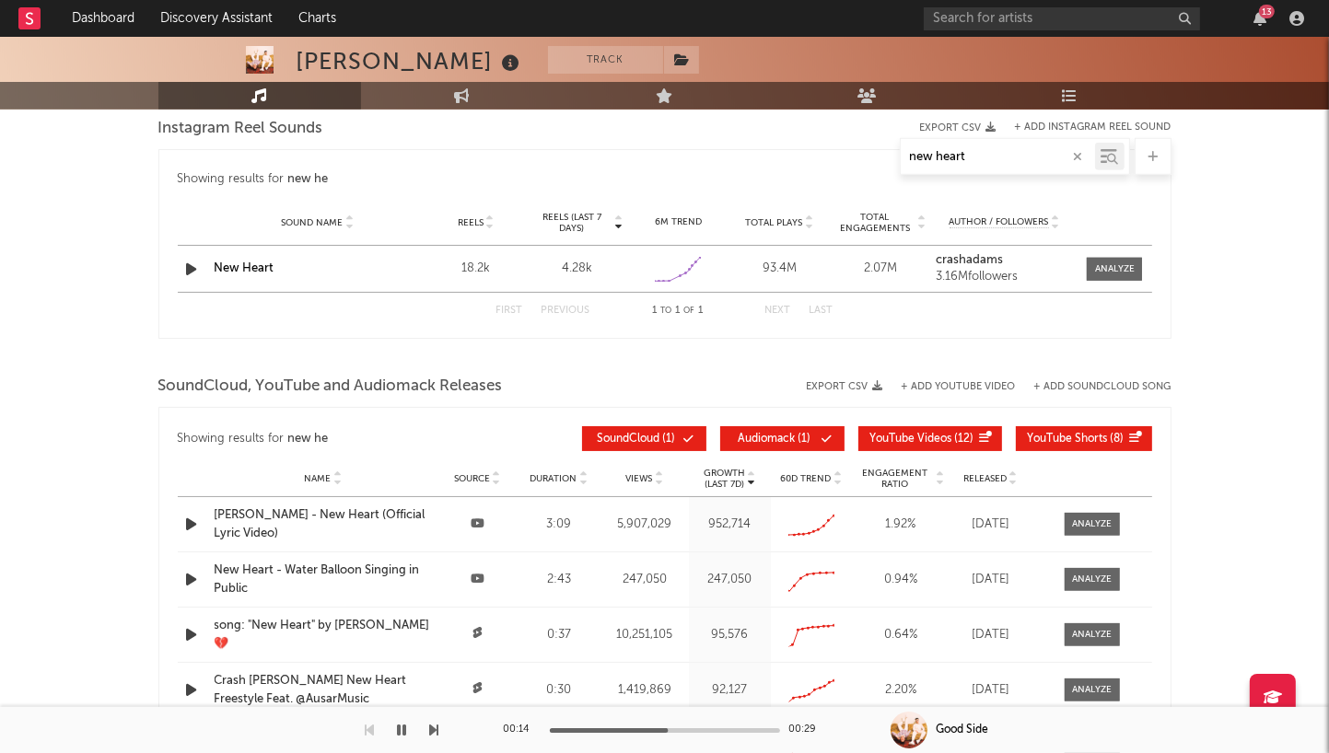
scroll to position [1256, 0]
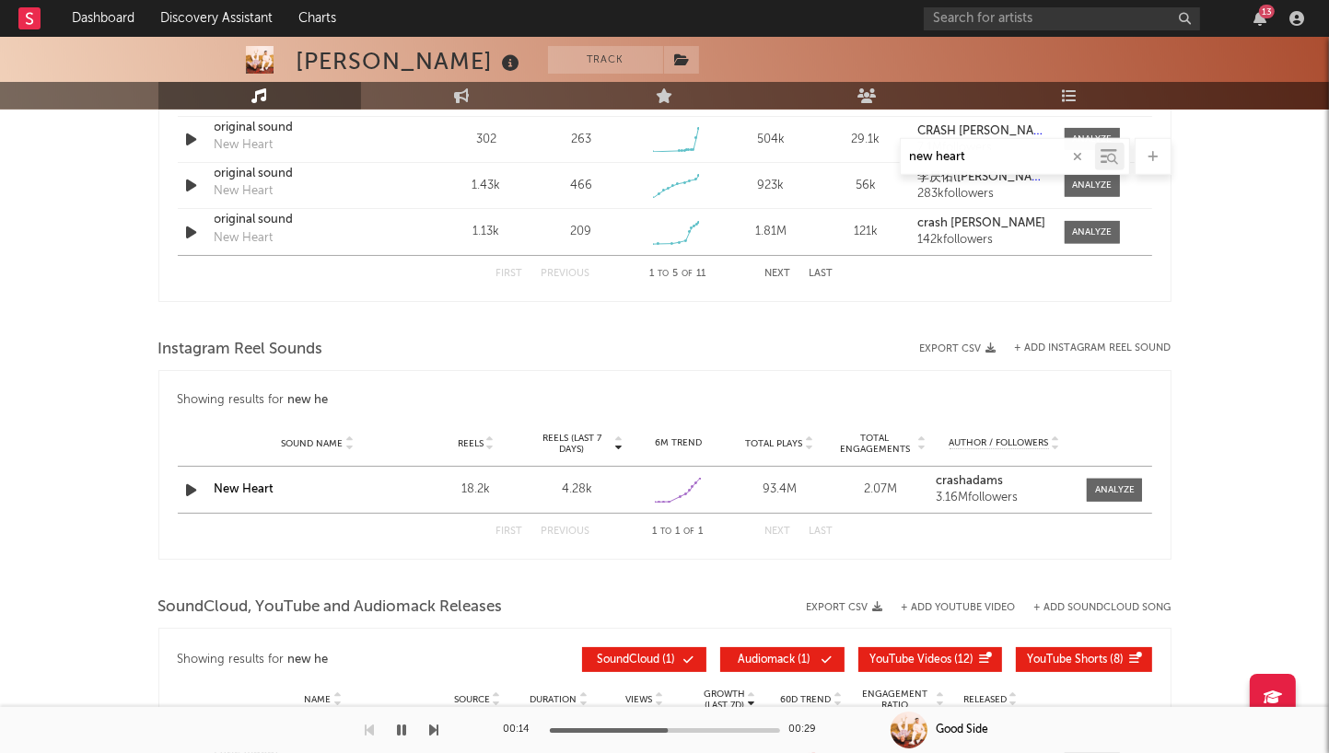
type input "new heart"
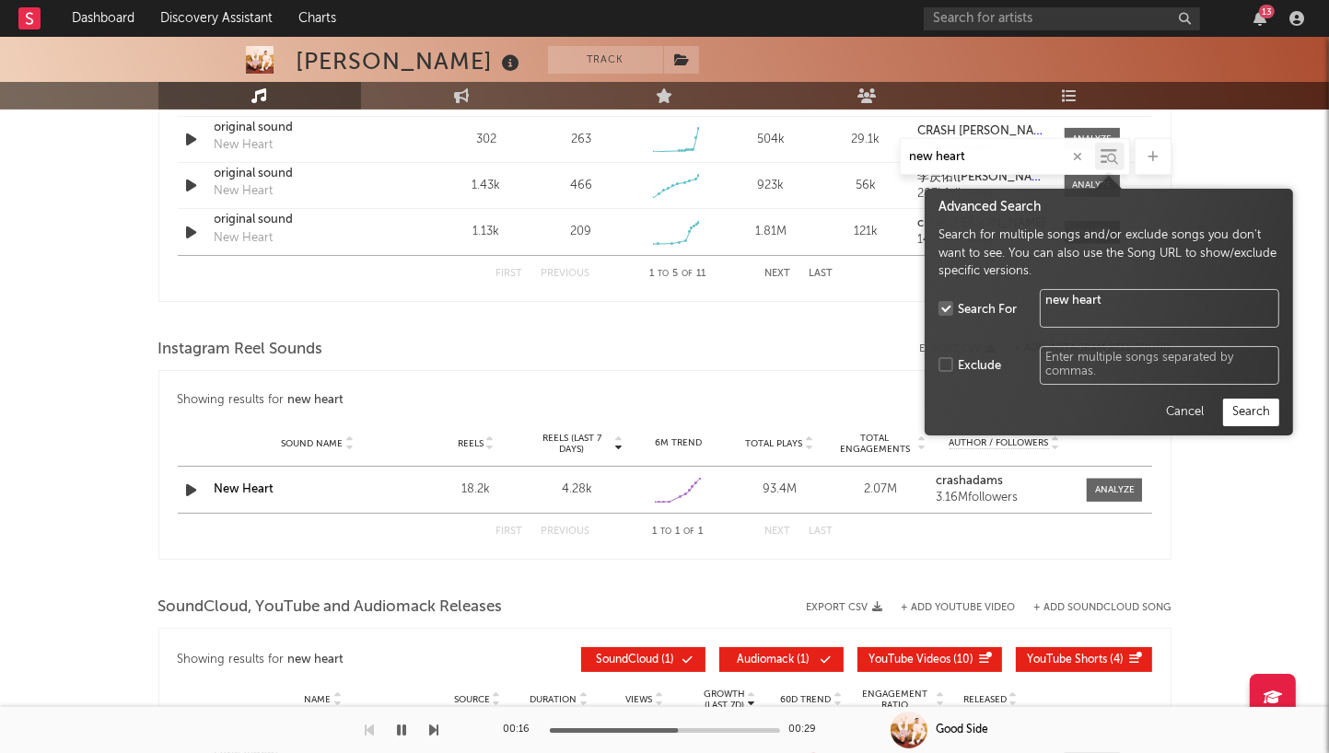
click at [1110, 156] on icon at bounding box center [1113, 159] width 11 height 11
click at [1238, 411] on button "Search" at bounding box center [1251, 413] width 56 height 28
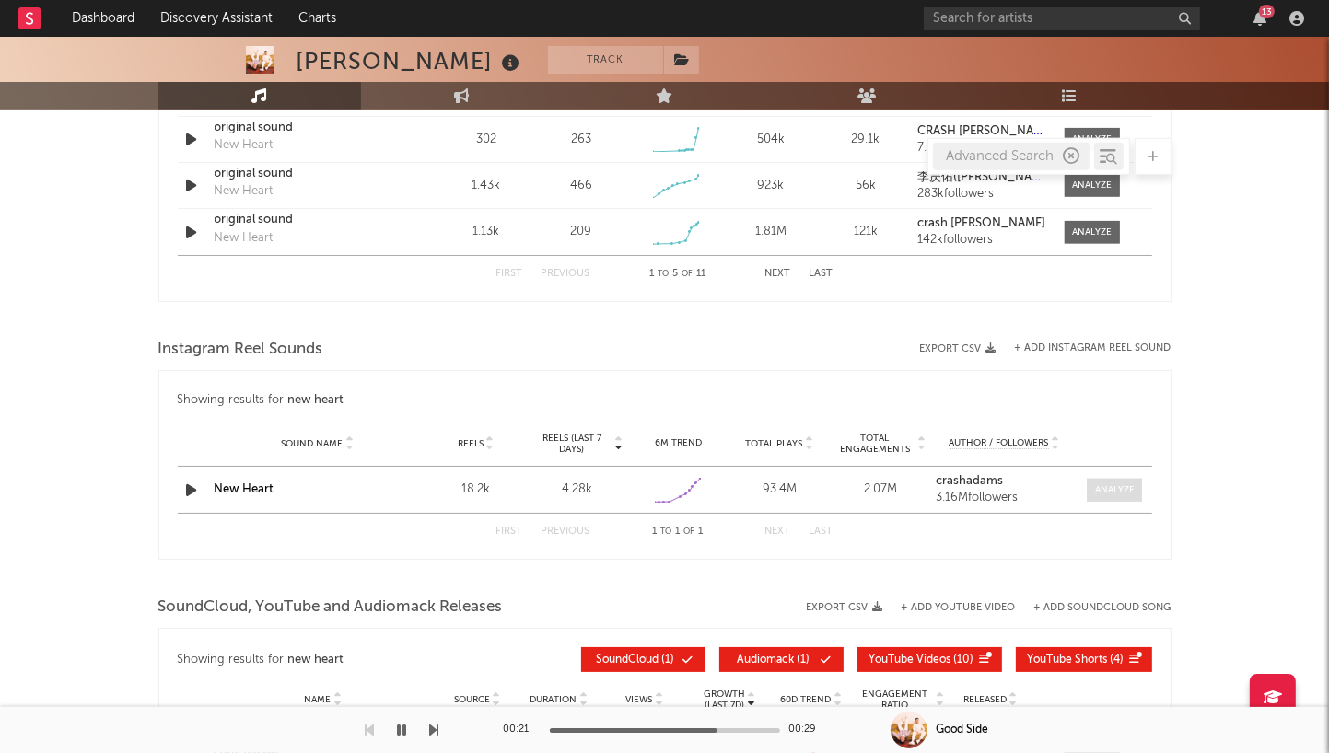
click at [1104, 491] on div at bounding box center [1115, 491] width 40 height 14
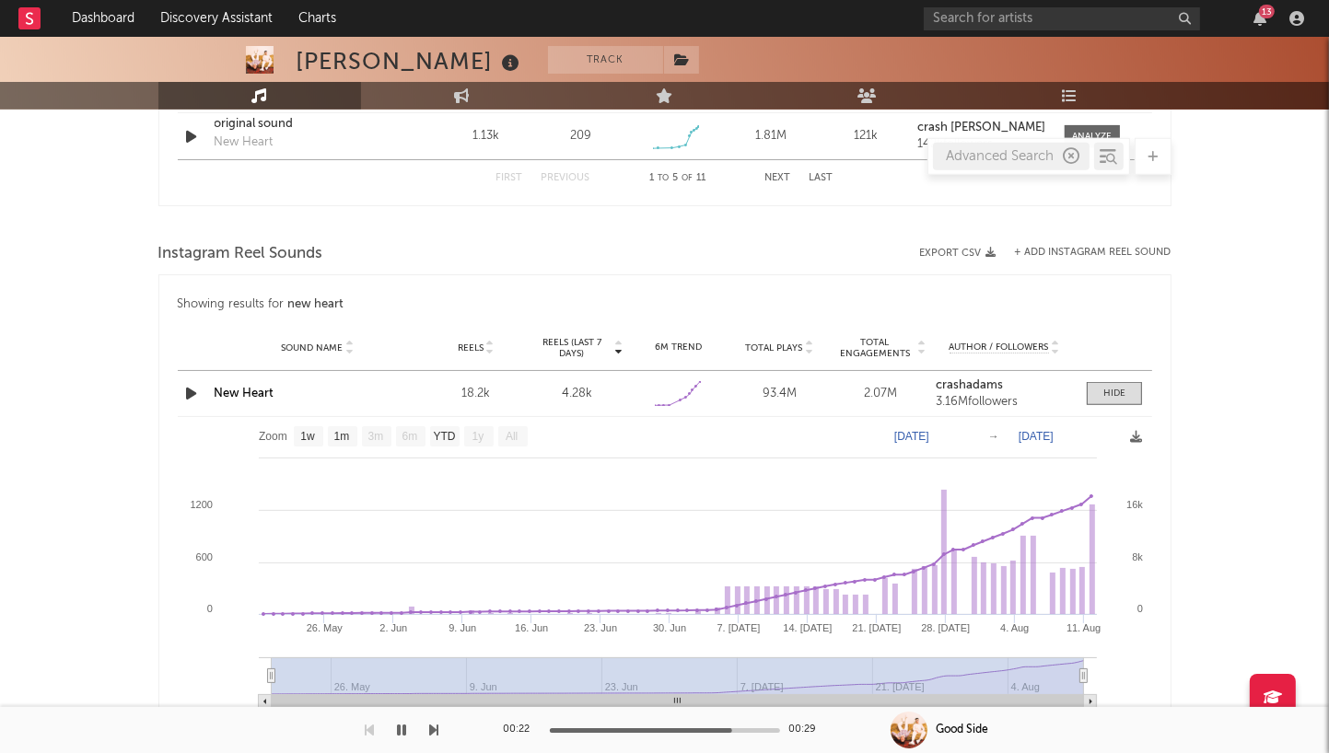
scroll to position [1367, 0]
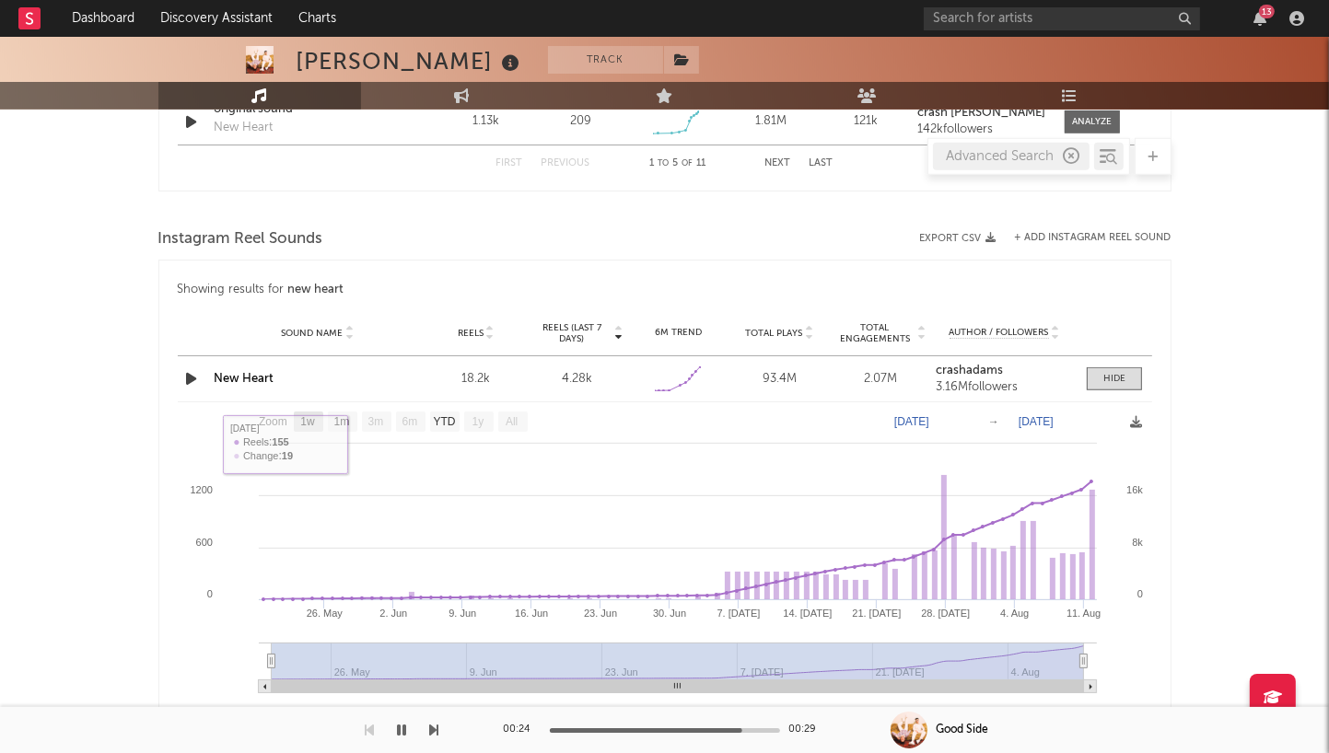
click at [310, 419] on text "1w" at bounding box center [307, 422] width 15 height 13
select select "1w"
type input "[DATE]"
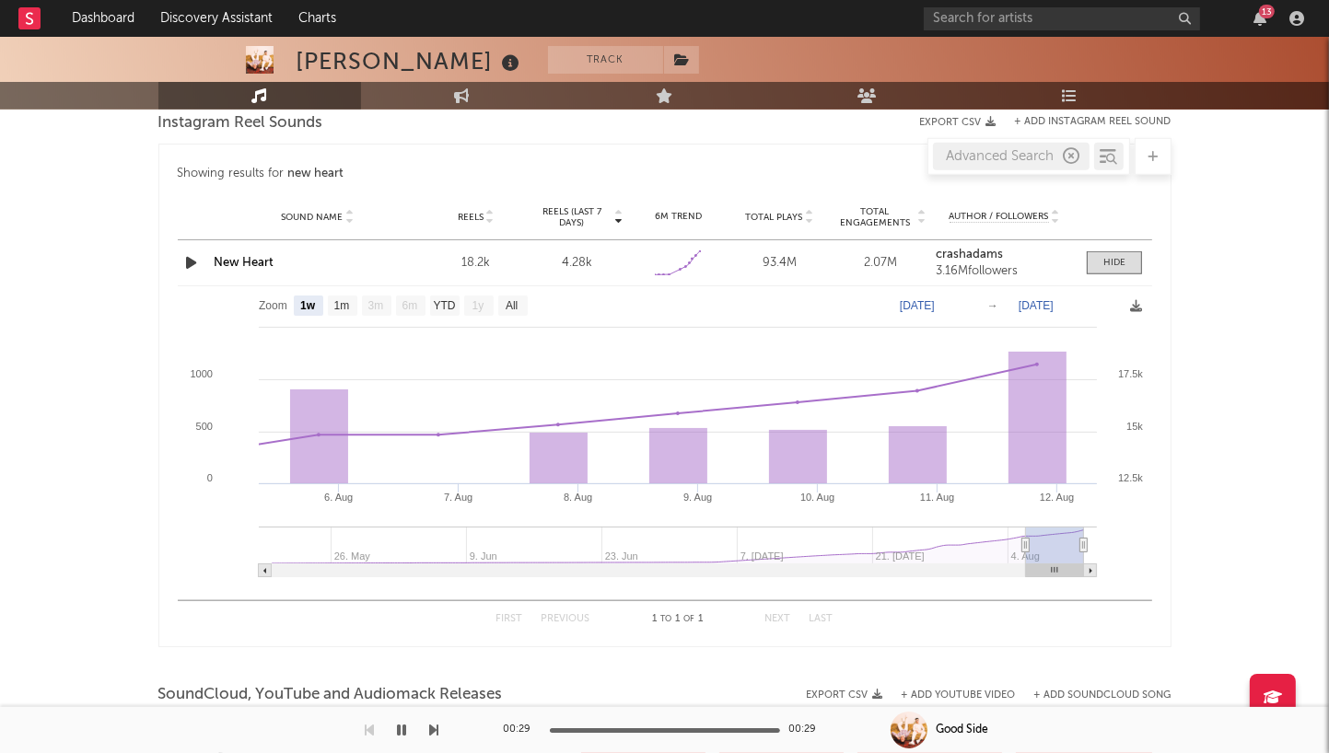
scroll to position [1385, 0]
